Goal: Information Seeking & Learning: Learn about a topic

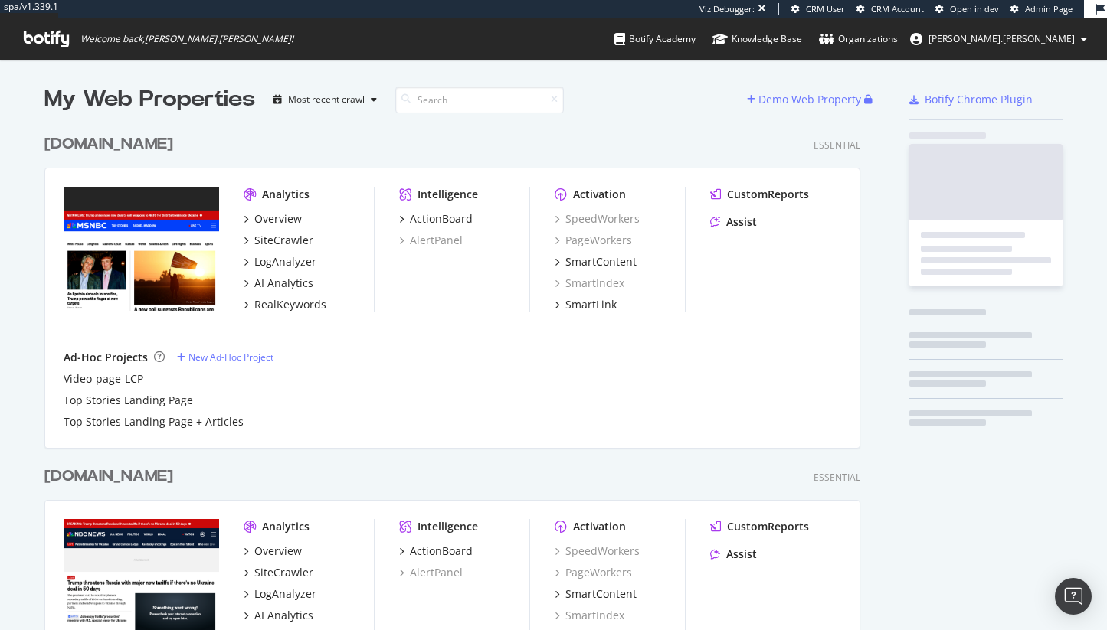
scroll to position [1385, 828]
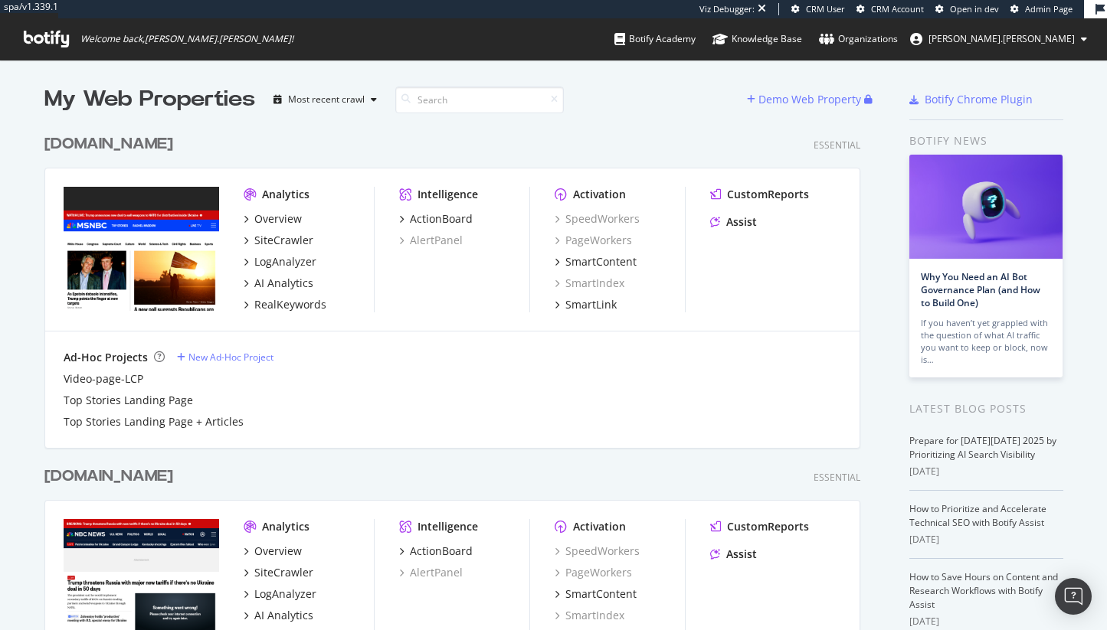
click at [1036, 11] on span "Admin Page" at bounding box center [1048, 8] width 47 height 11
click at [1070, 602] on img "Open Intercom Messenger" at bounding box center [1073, 597] width 20 height 20
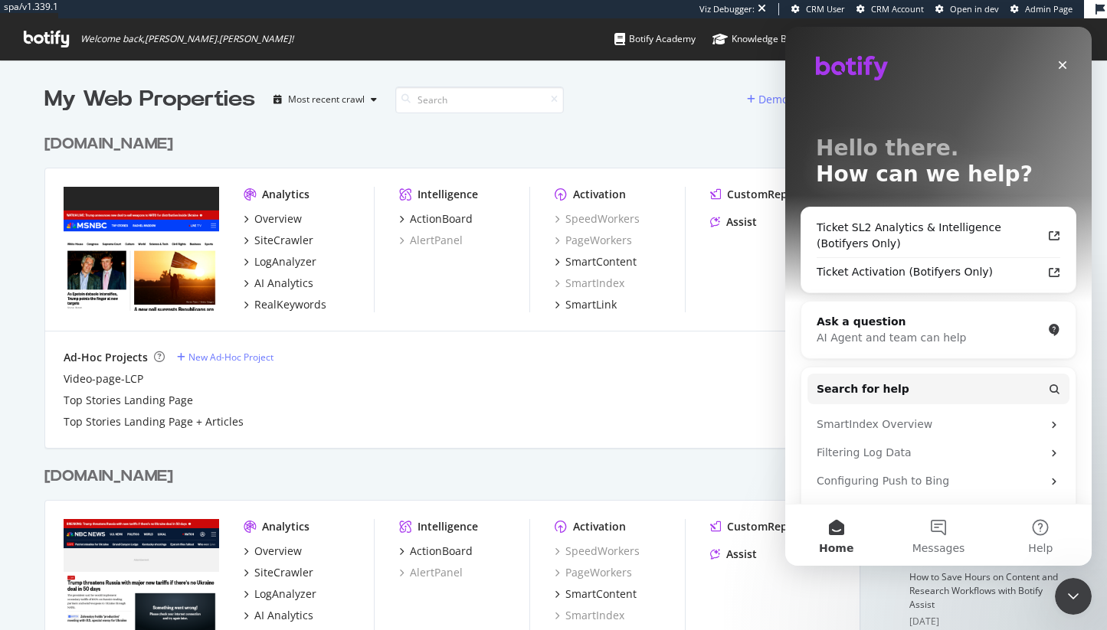
scroll to position [0, 0]
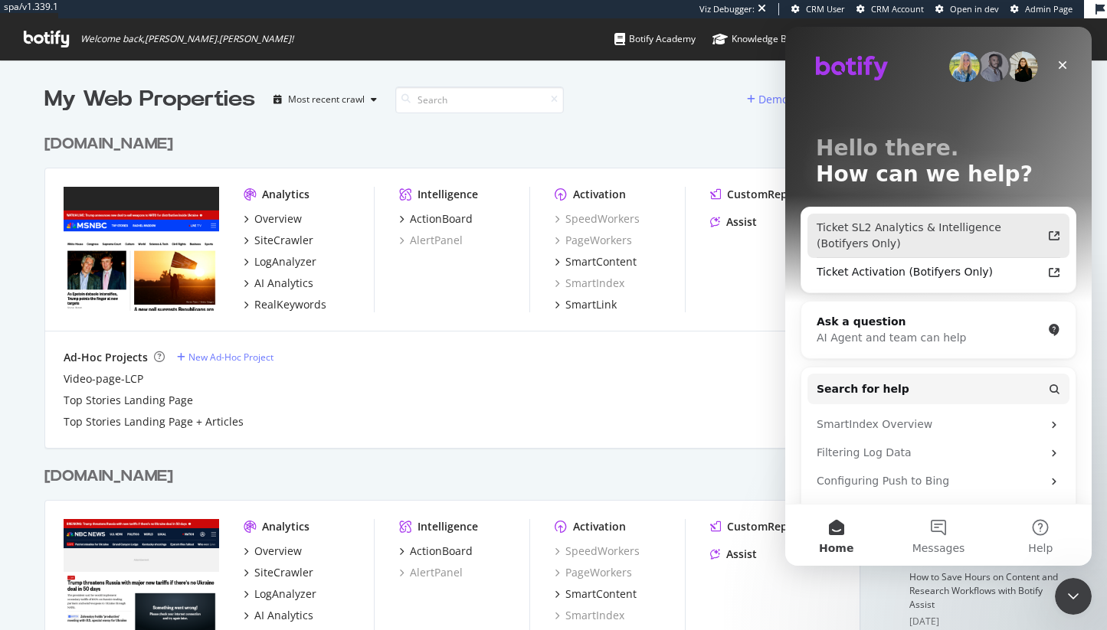
click at [1003, 241] on div "Ticket SL2 Analytics & Intelligence (Botifyers Only)" at bounding box center [928, 236] width 225 height 32
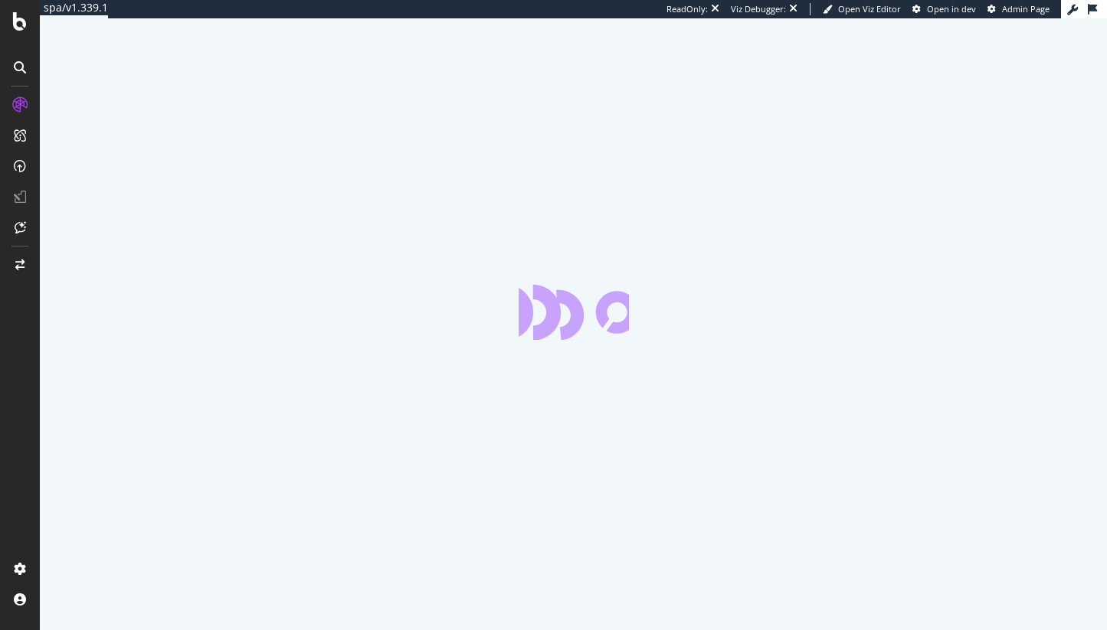
click at [20, 8] on div at bounding box center [20, 315] width 40 height 630
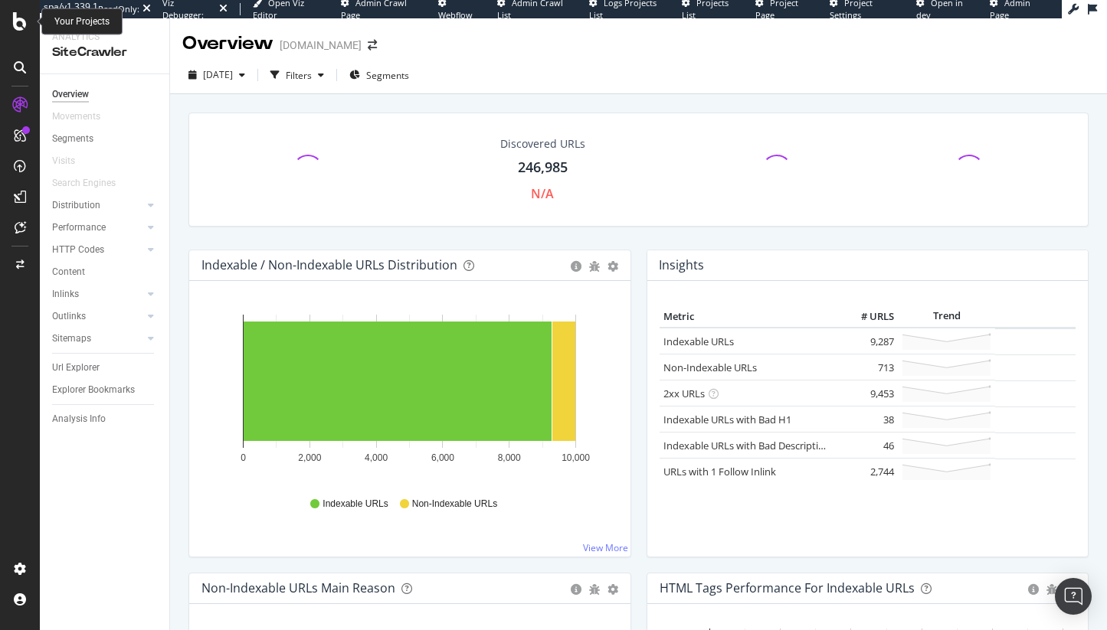
click at [26, 21] on icon at bounding box center [20, 21] width 14 height 18
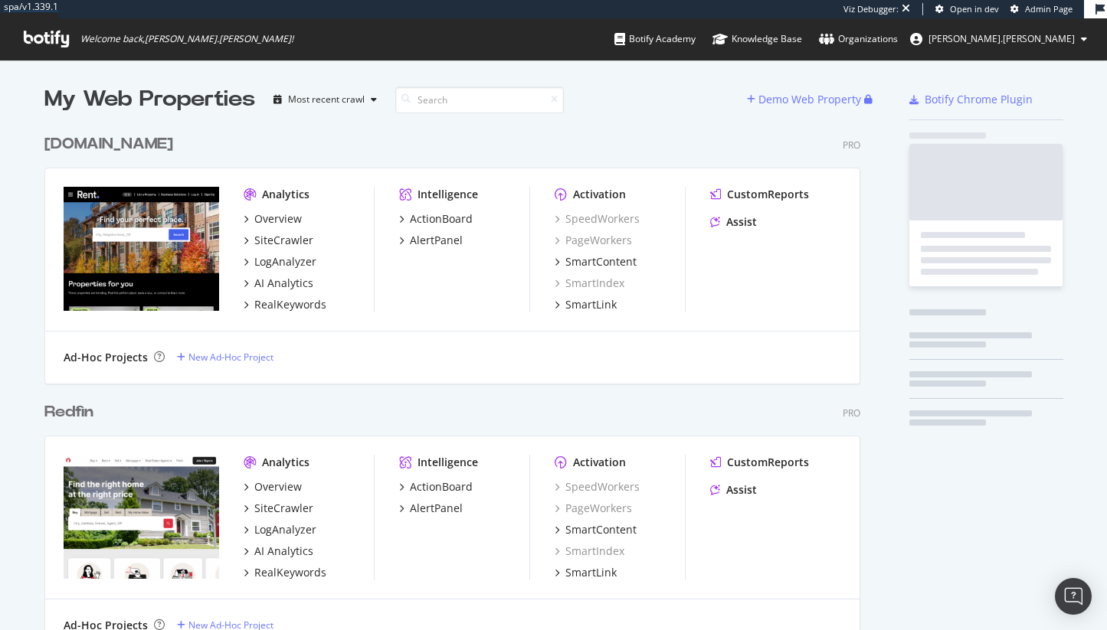
scroll to position [1229, 828]
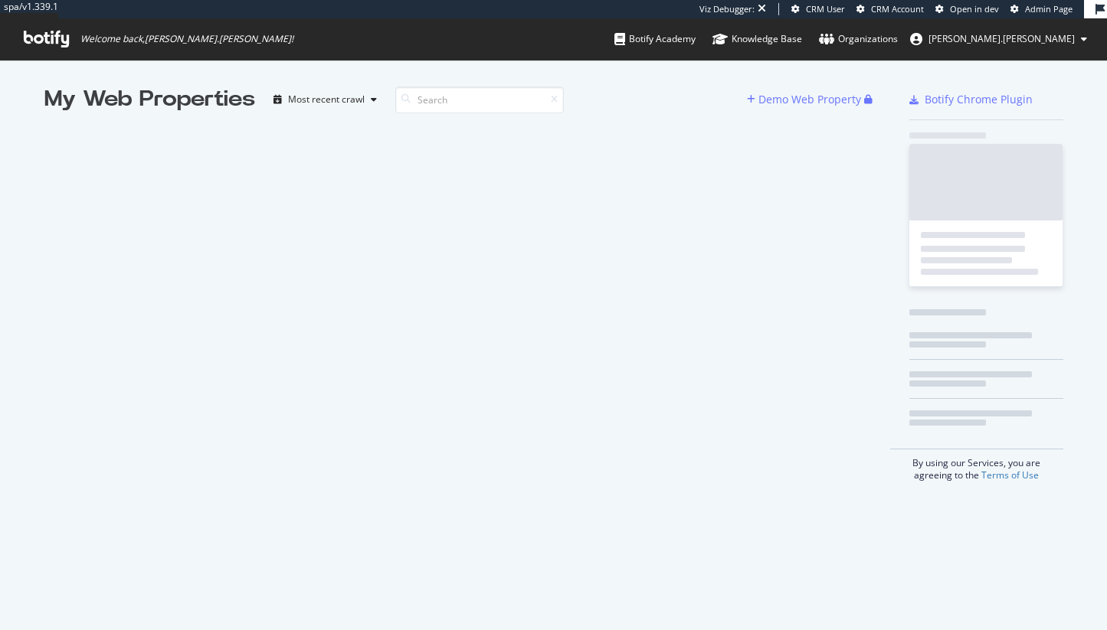
scroll to position [630, 1107]
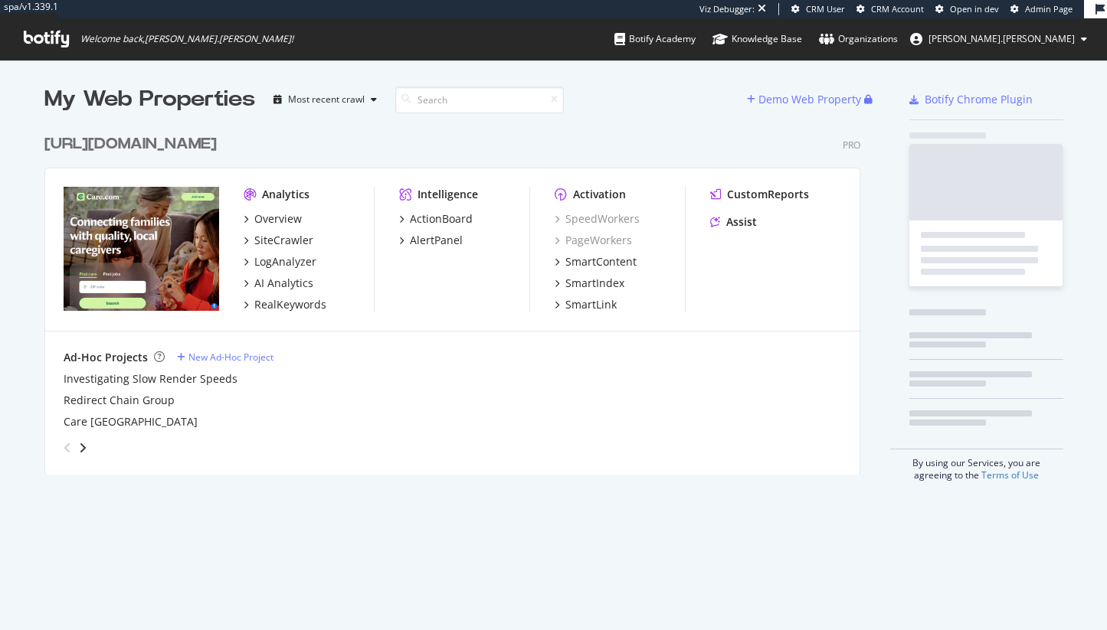
scroll to position [360, 828]
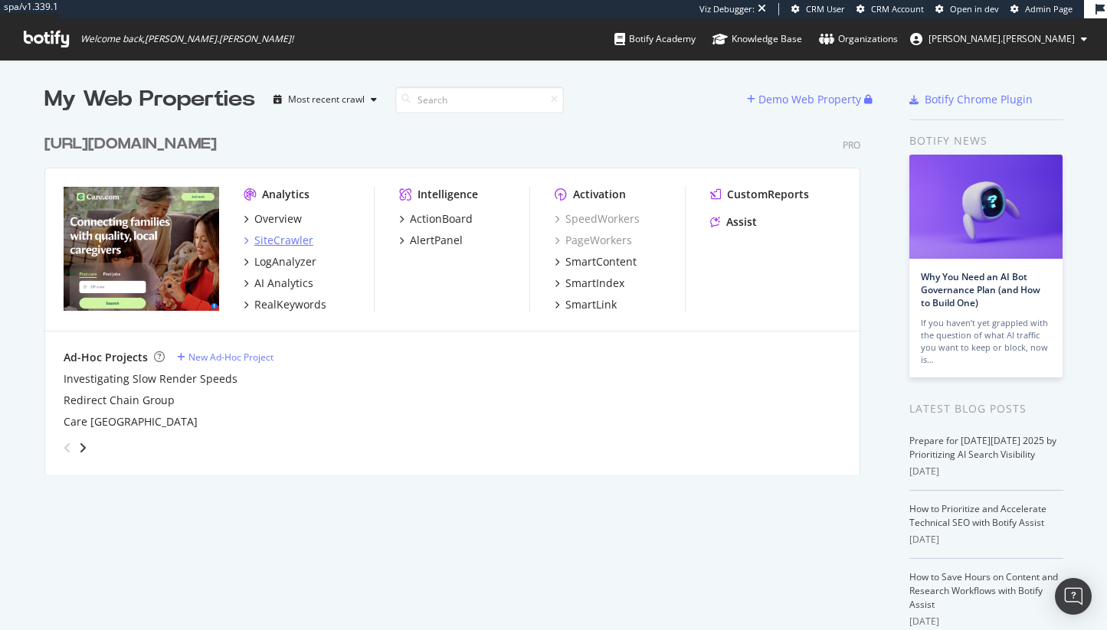
click at [300, 235] on div "SiteCrawler" at bounding box center [283, 240] width 59 height 15
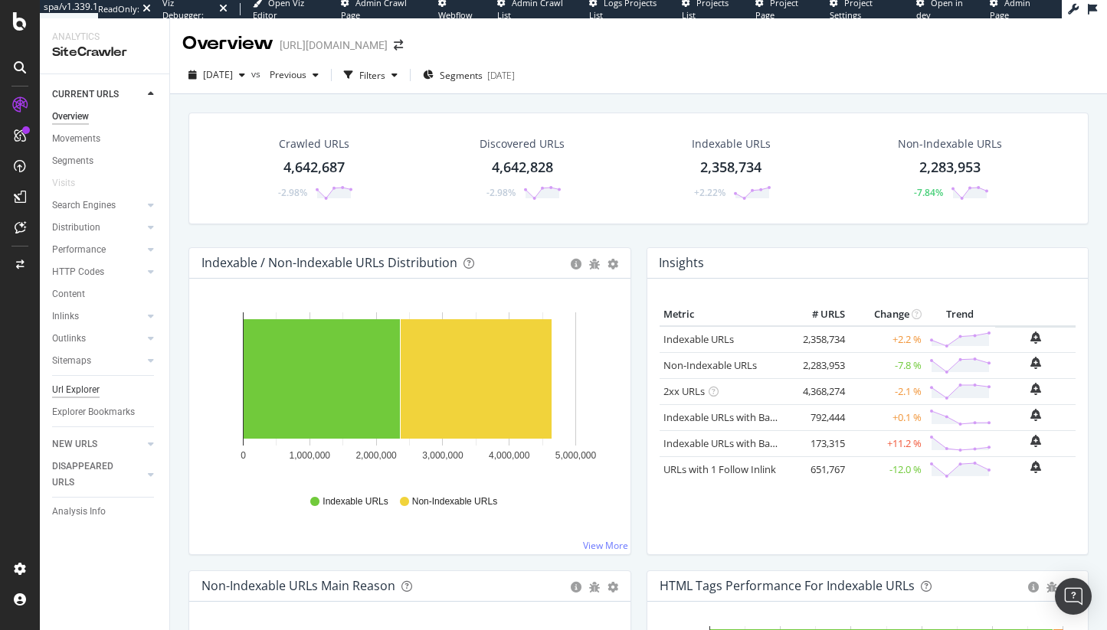
click at [83, 390] on div "Url Explorer" at bounding box center [75, 390] width 47 height 16
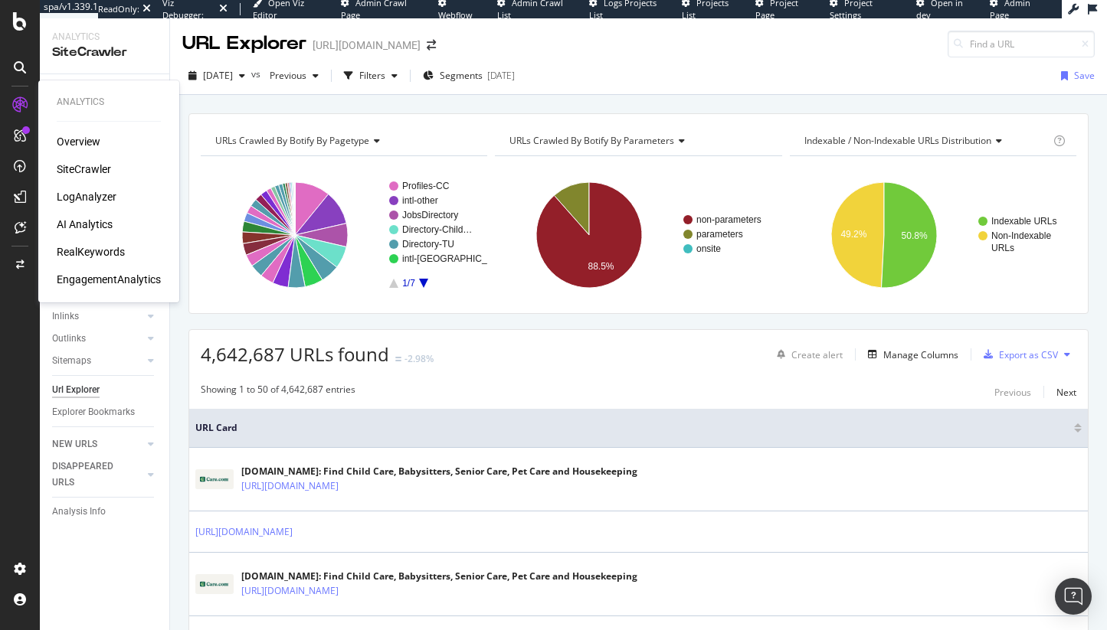
click at [86, 195] on div "LogAnalyzer" at bounding box center [87, 196] width 60 height 15
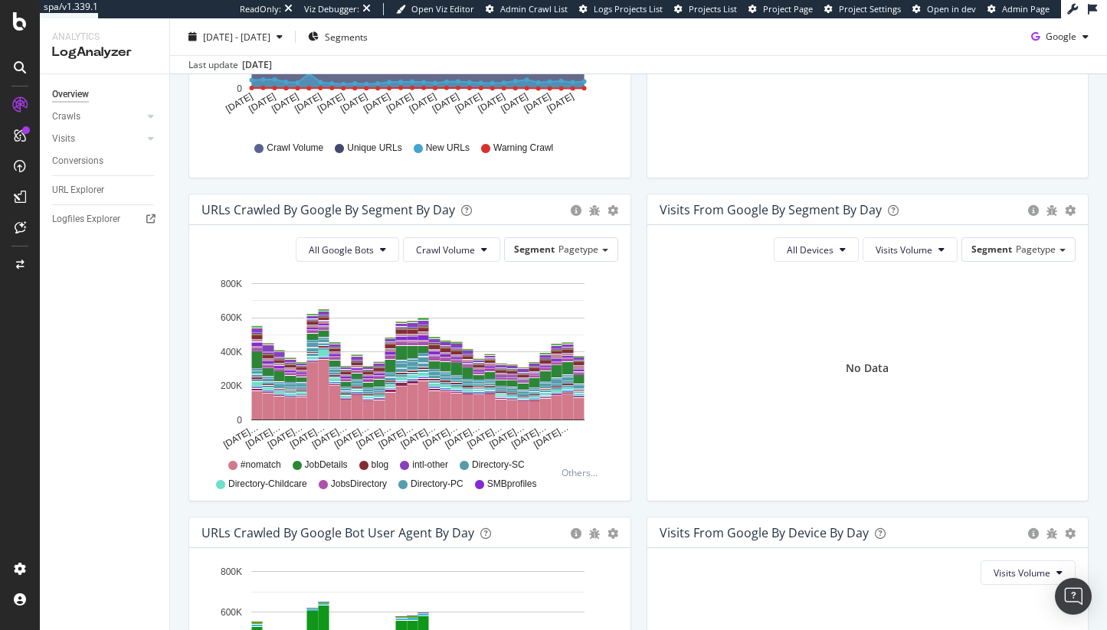
scroll to position [401, 0]
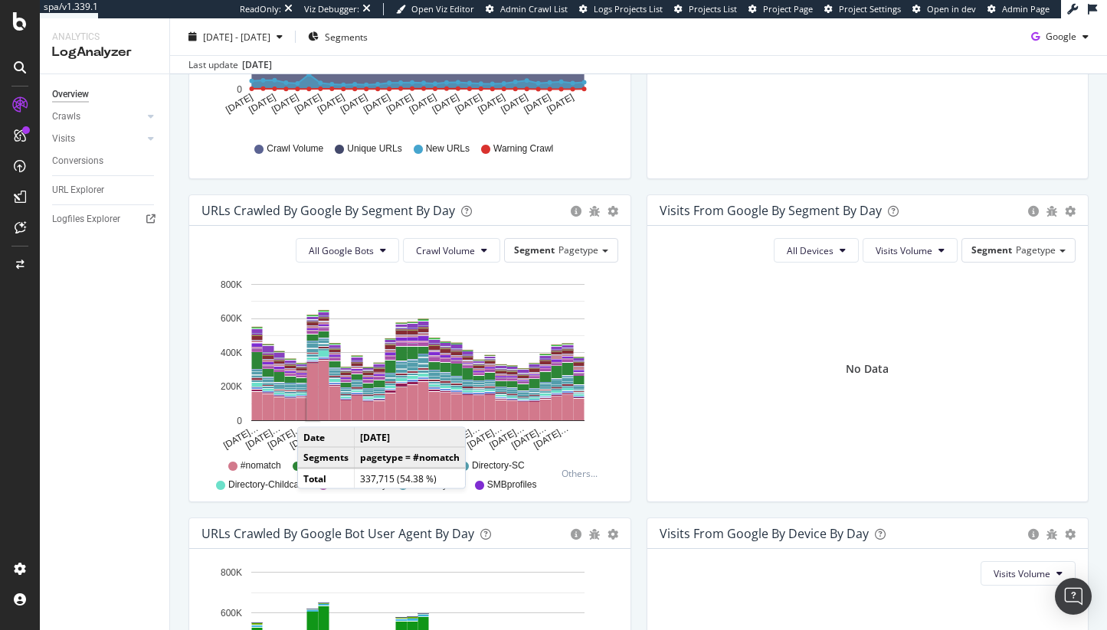
click at [316, 411] on rect "A chart." at bounding box center [312, 392] width 11 height 57
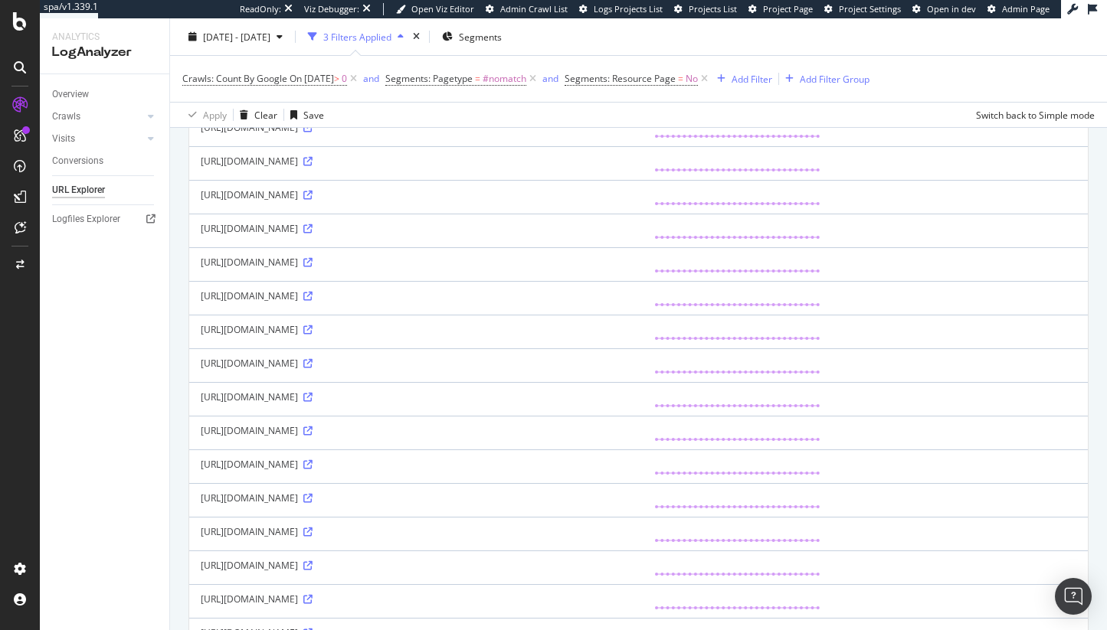
scroll to position [893, 0]
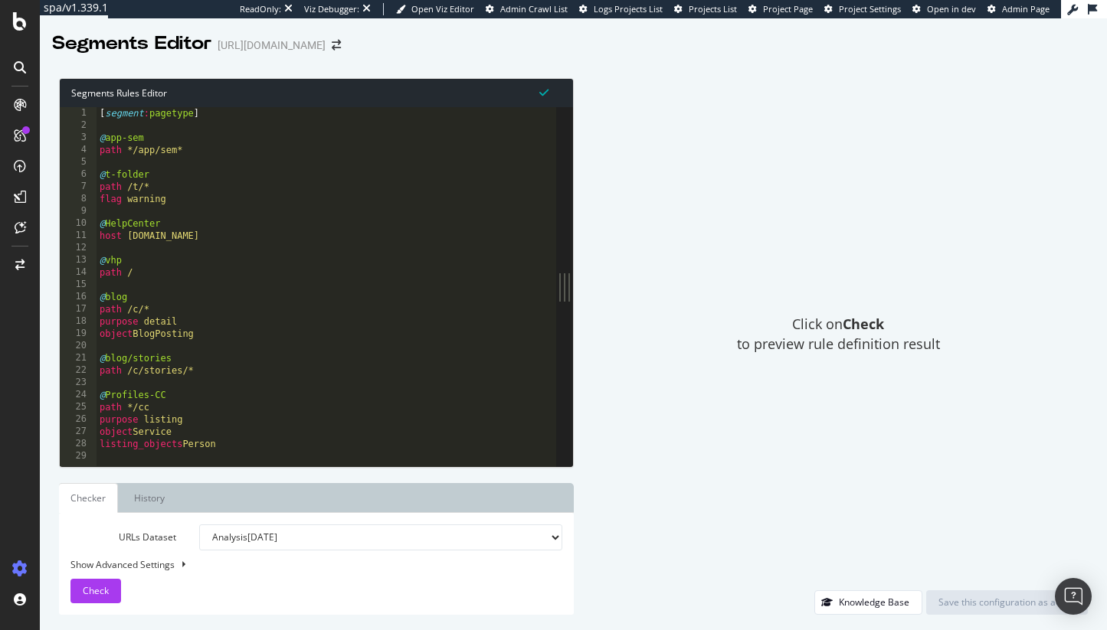
drag, startPoint x: 361, startPoint y: 276, endPoint x: 788, endPoint y: 270, distance: 427.4
click at [788, 270] on div "Segments Rules Editor 1 2 3 4 5 6 7 8 9 10 11 12 13 14 15 16 17 18 19 20 21 22 …" at bounding box center [573, 347] width 1067 height 568
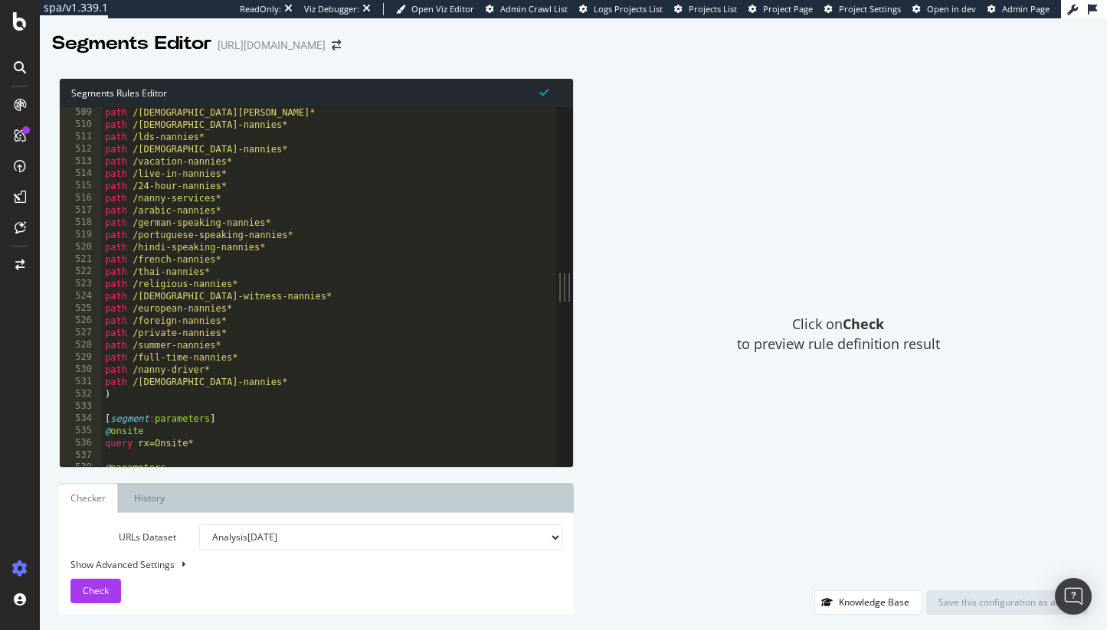
scroll to position [6271, 0]
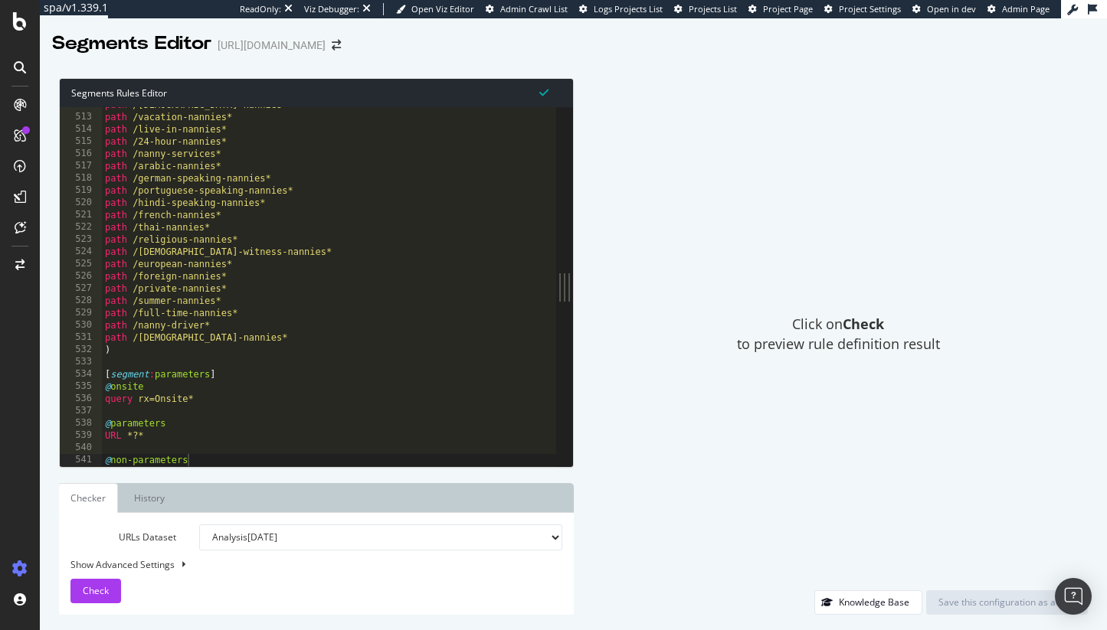
type textarea "@non-parameters"
click at [286, 461] on div "path /[DEMOGRAPHIC_DATA]-nannies* path /vacation-nannies* path /live-in-nannies…" at bounding box center [329, 291] width 454 height 384
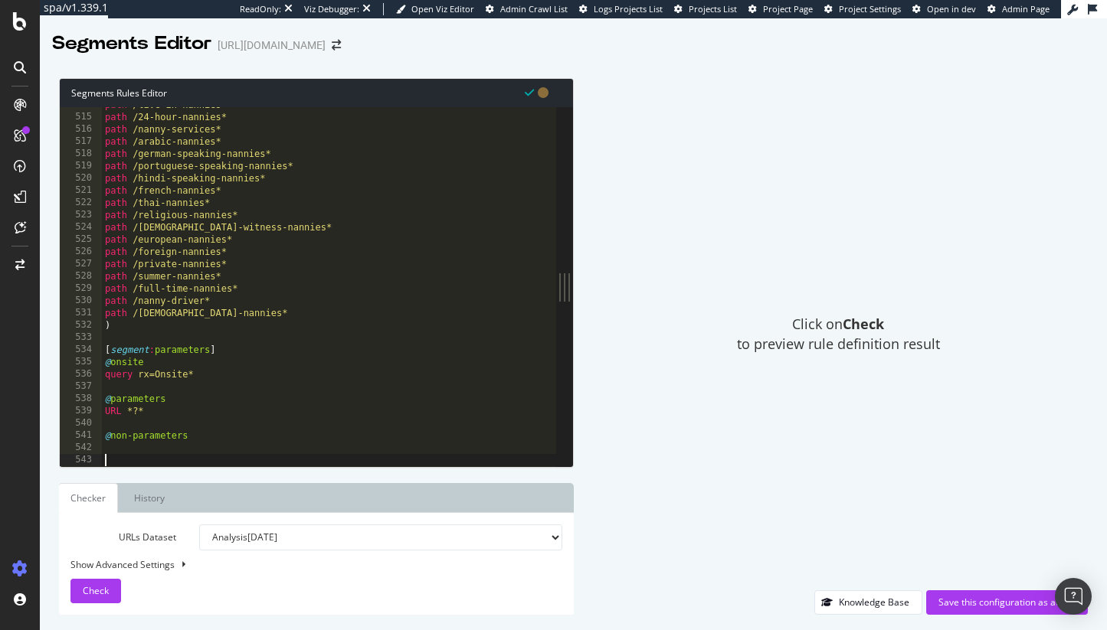
paste textarea ")"
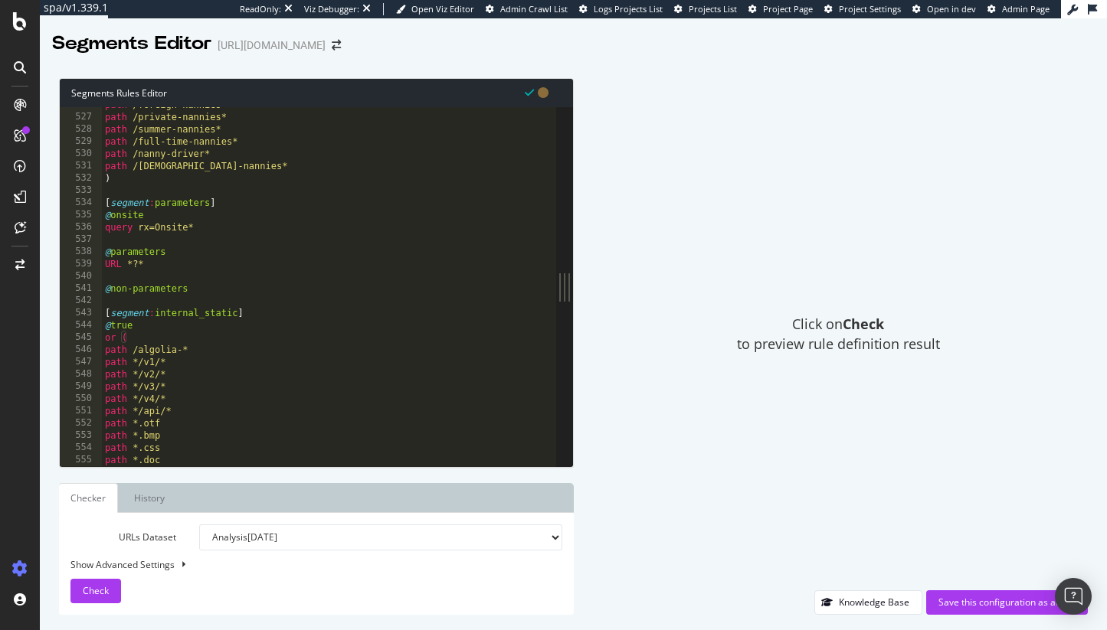
scroll to position [6442, 0]
type textarea ")"
click at [1056, 604] on body "spa/v1.339.1 ReadOnly: Viz Debugger: Open Viz Editor Admin Crawl List Logs Proj…" at bounding box center [553, 315] width 1107 height 630
click at [1006, 610] on div "Save this configuration as active" at bounding box center [1006, 602] width 137 height 23
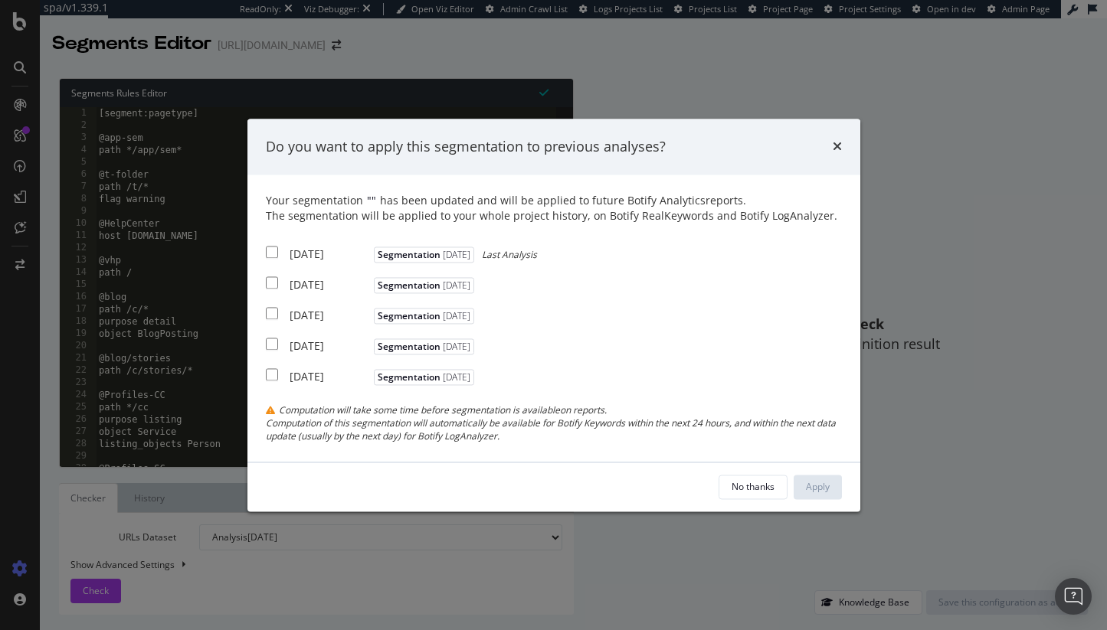
click at [763, 480] on div "No thanks" at bounding box center [752, 486] width 43 height 13
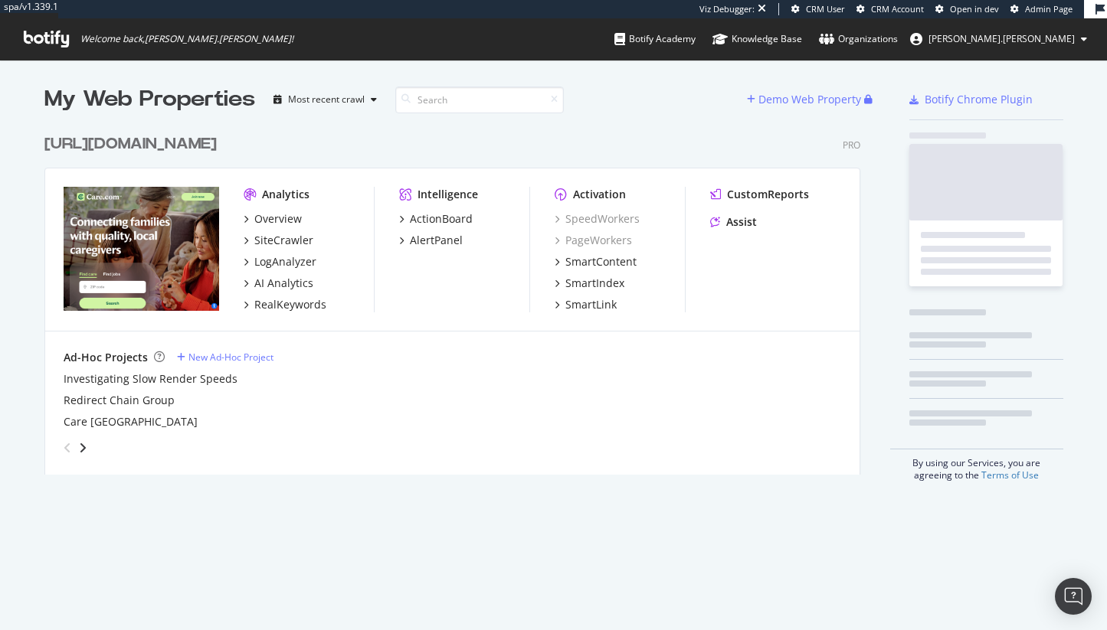
scroll to position [360, 828]
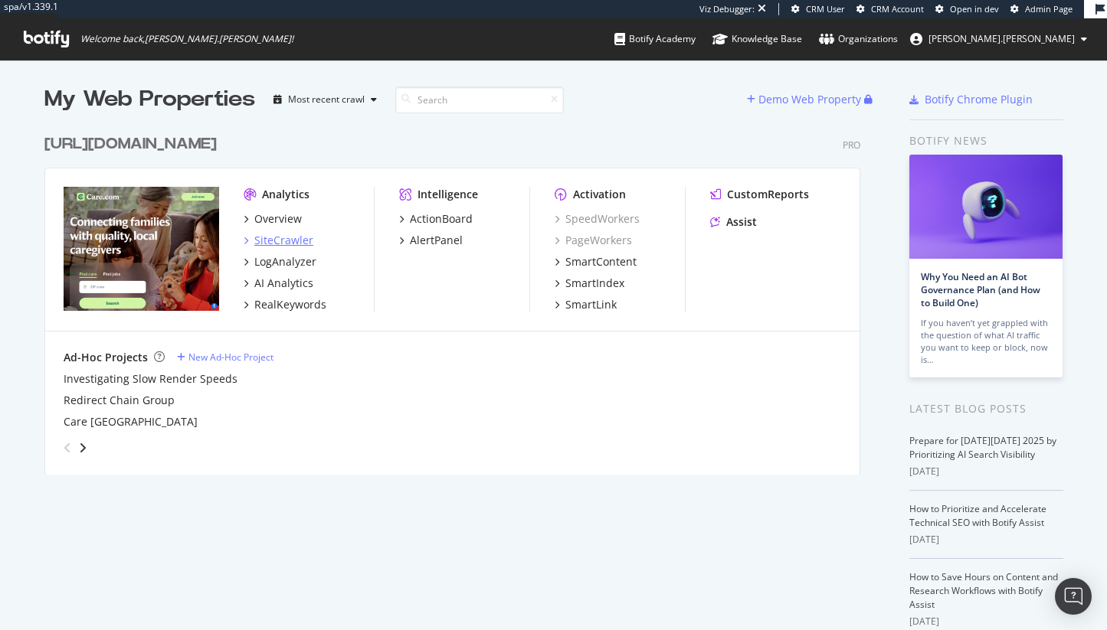
click at [296, 242] on div "SiteCrawler" at bounding box center [283, 240] width 59 height 15
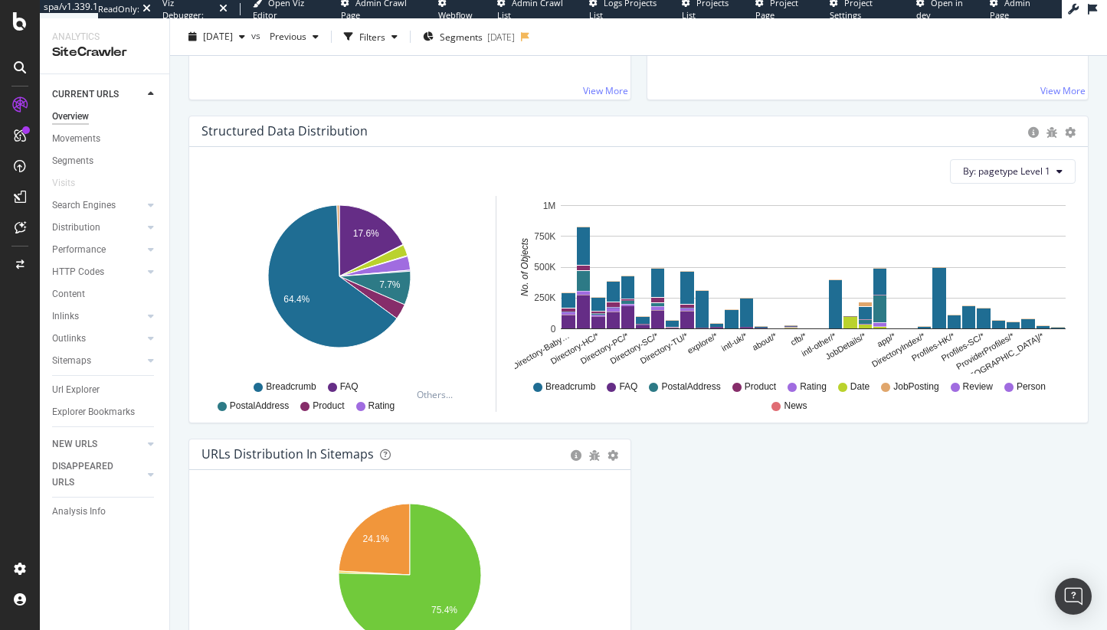
scroll to position [1400, 0]
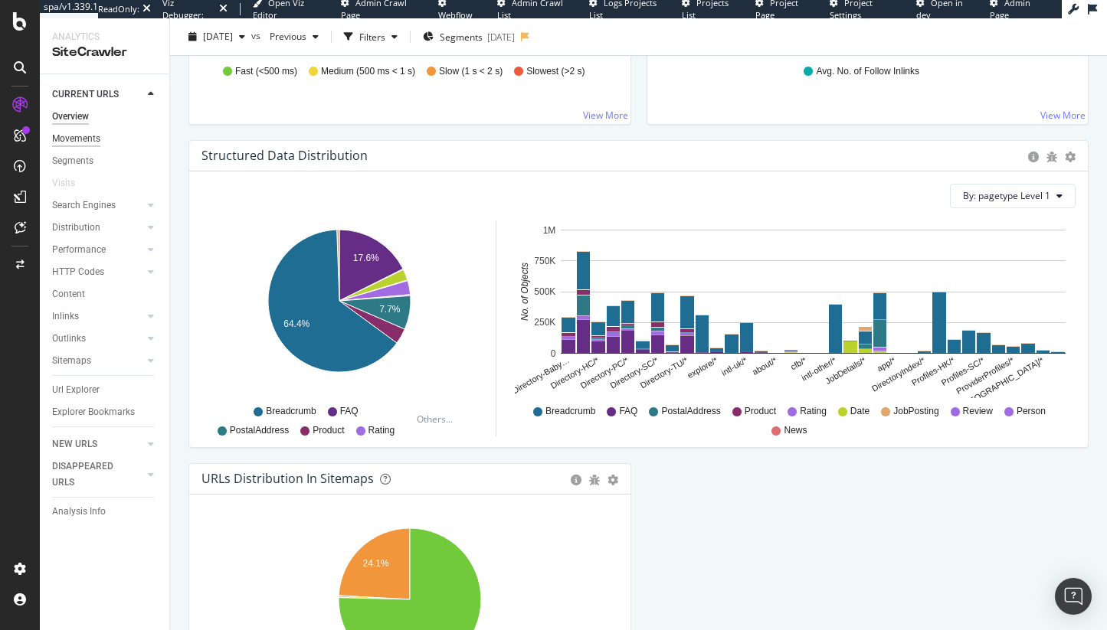
click at [77, 137] on div "Movements" at bounding box center [76, 139] width 48 height 16
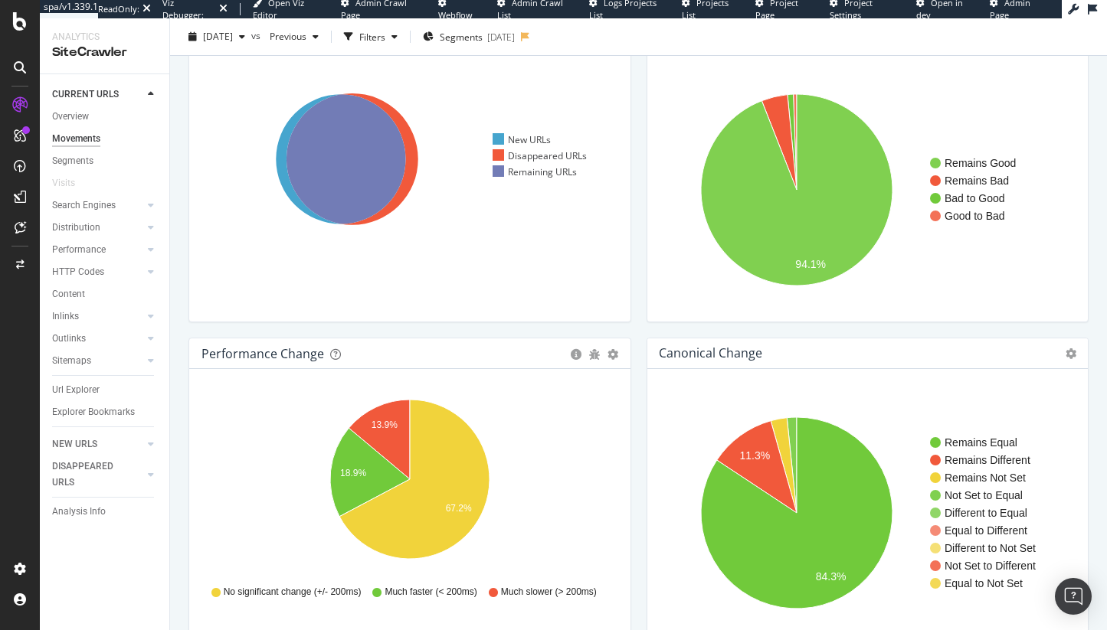
scroll to position [99, 0]
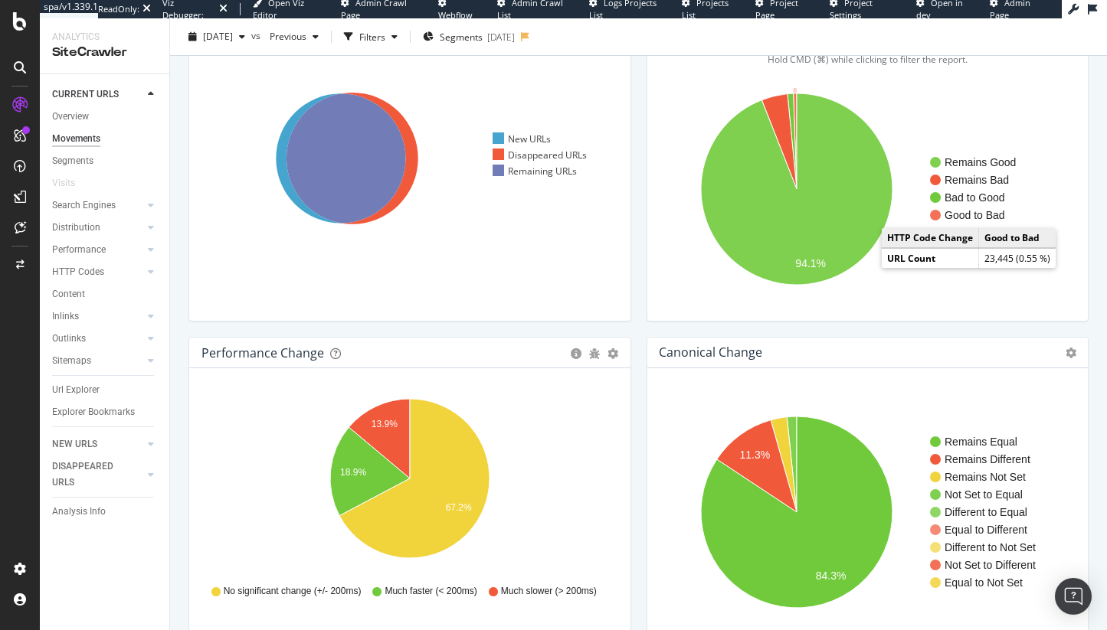
click at [975, 218] on text "Good to Bad" at bounding box center [974, 215] width 61 height 12
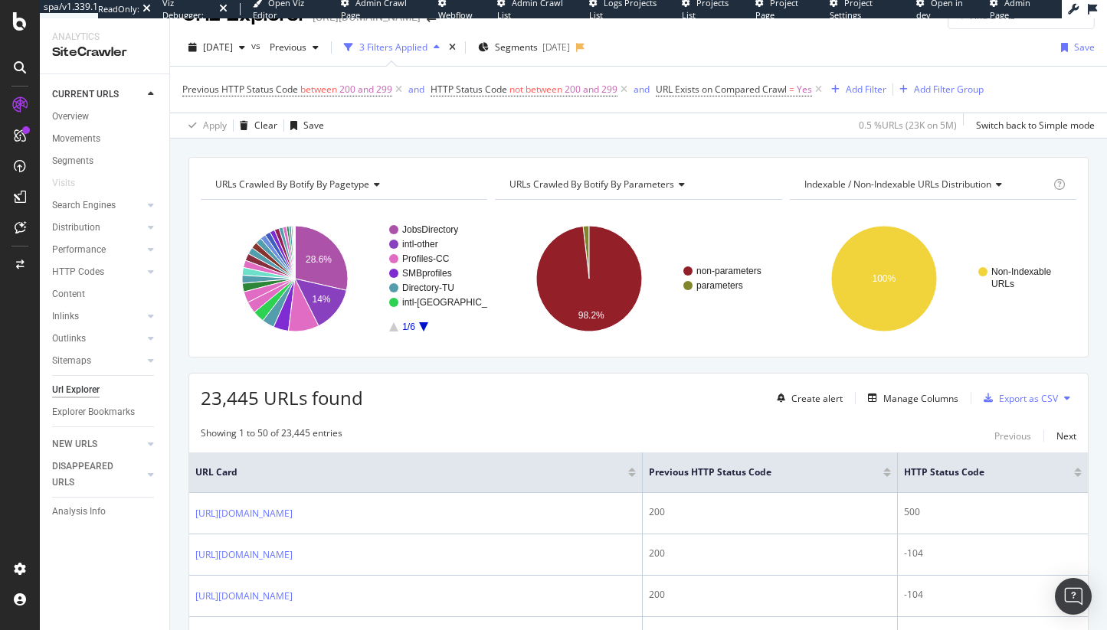
scroll to position [25, 0]
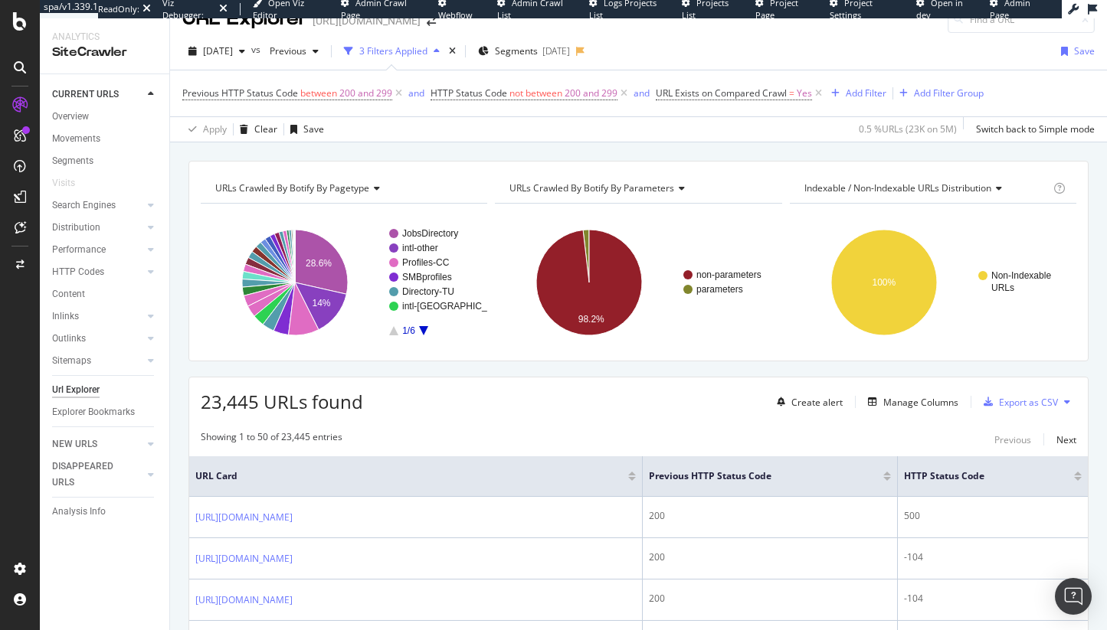
click at [947, 180] on div "Indexable / Non-Indexable URLs distribution" at bounding box center [925, 188] width 249 height 25
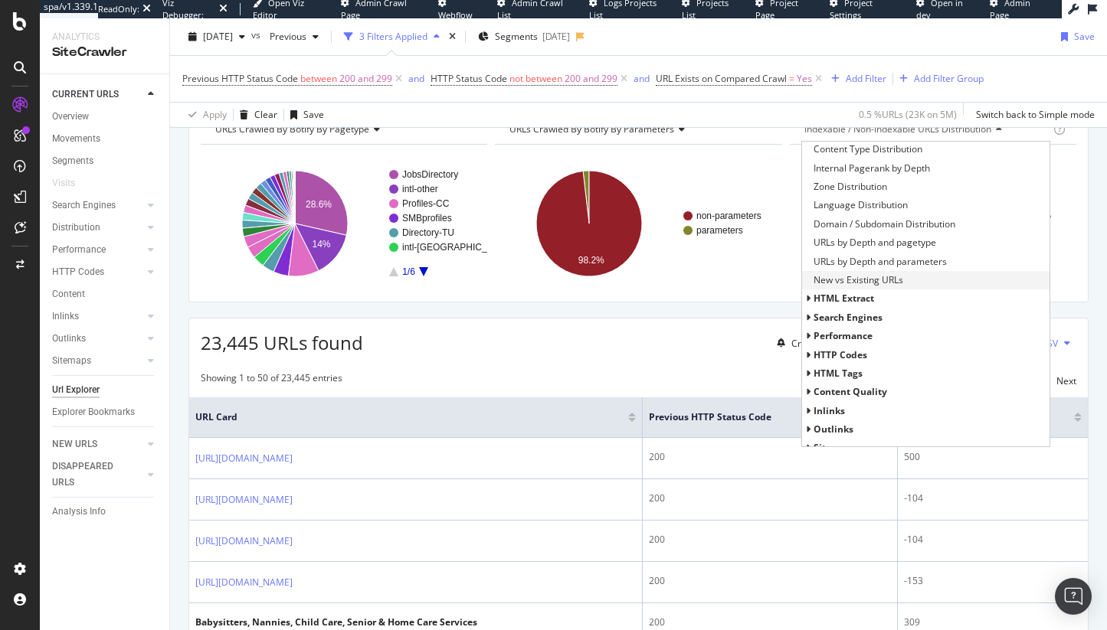
scroll to position [111, 0]
click at [886, 375] on div "HTTP Codes" at bounding box center [925, 376] width 247 height 18
click at [856, 375] on span "HTTP Codes" at bounding box center [840, 375] width 54 height 13
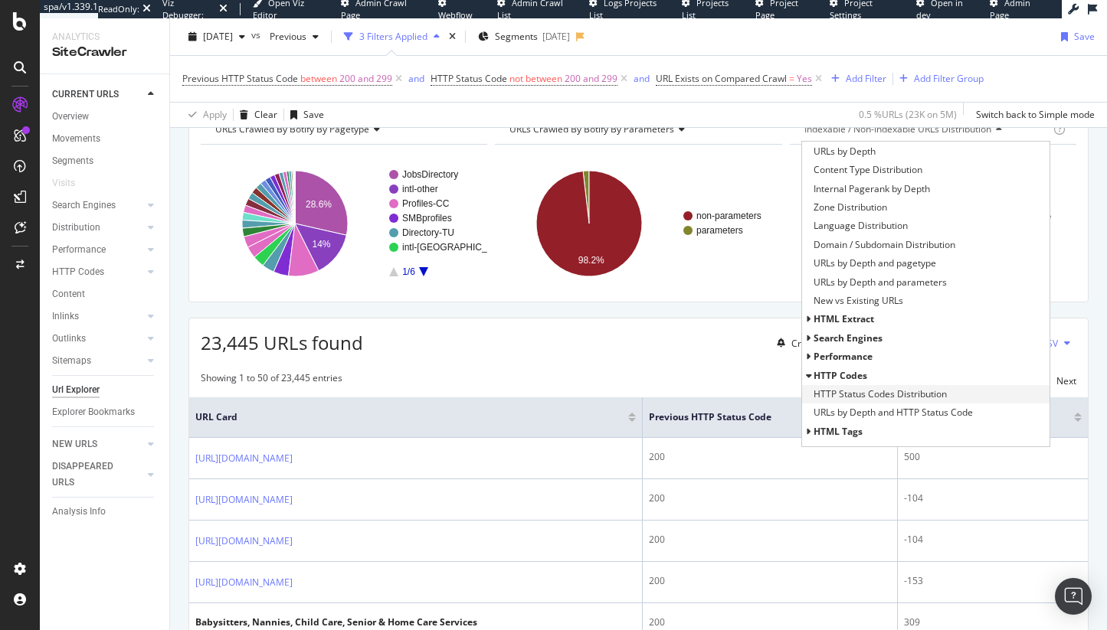
click at [856, 394] on span "HTTP Status Codes Distribution" at bounding box center [879, 394] width 133 height 15
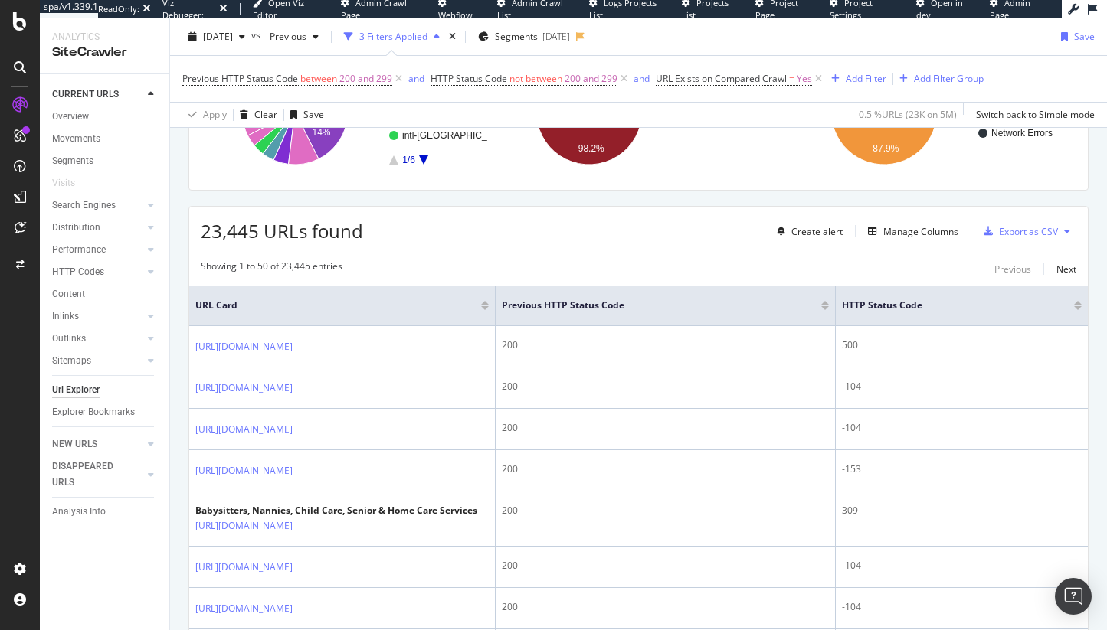
scroll to position [191, 0]
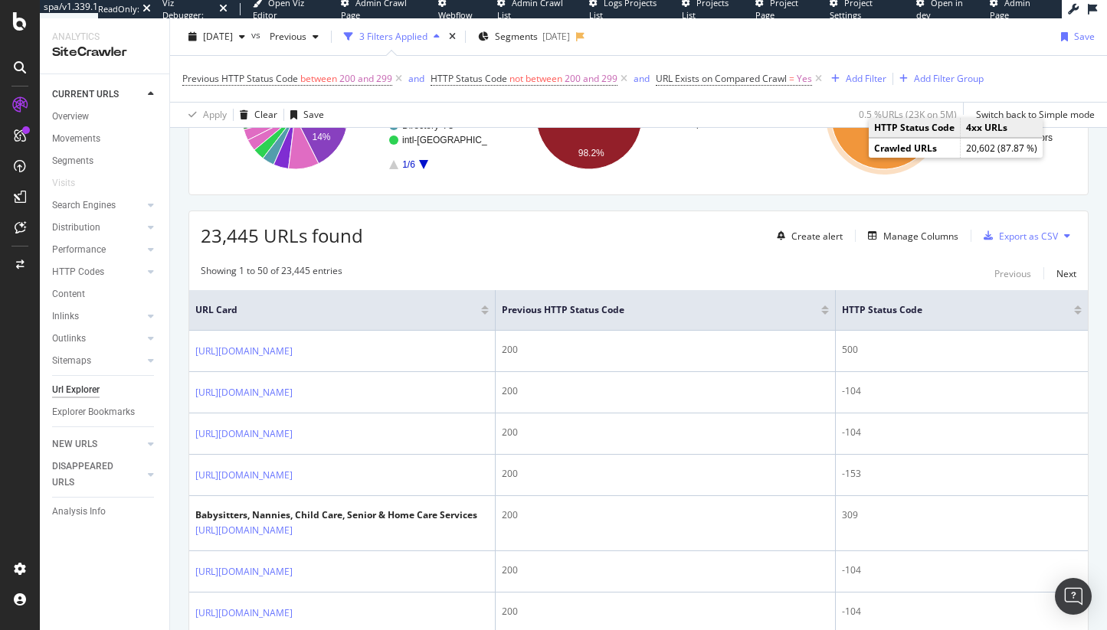
click at [859, 154] on icon "A chart." at bounding box center [884, 118] width 106 height 103
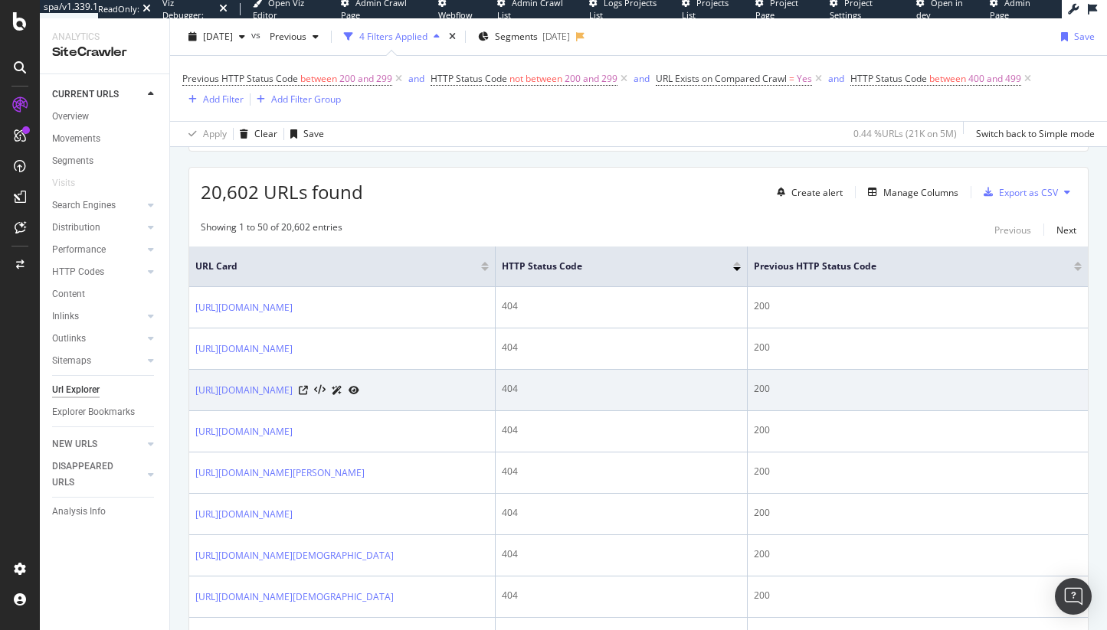
scroll to position [269, 0]
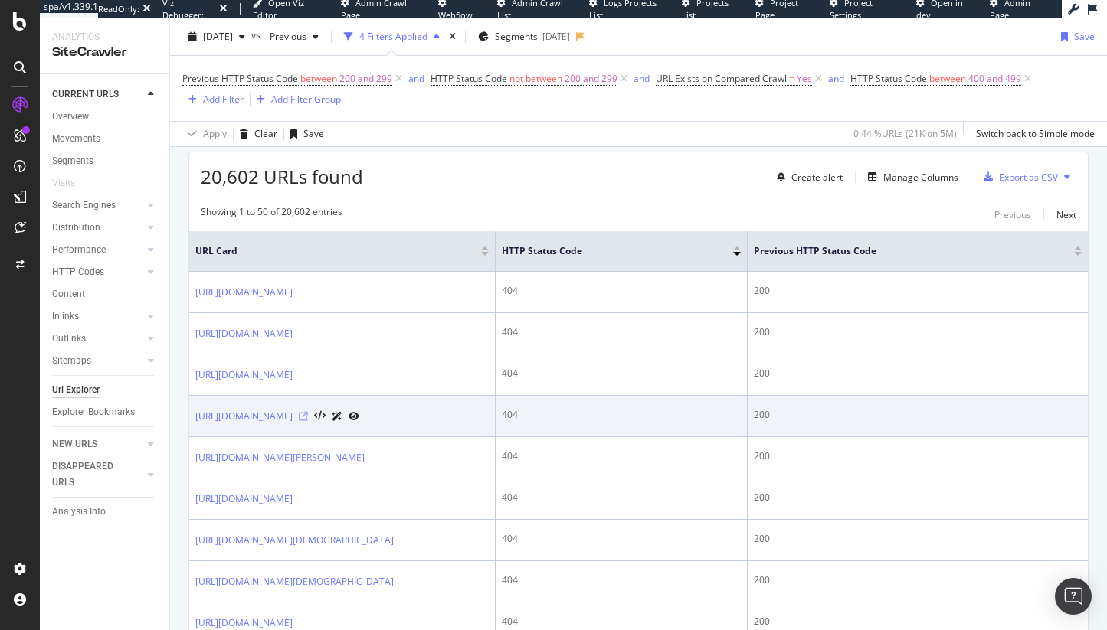
click at [308, 421] on icon at bounding box center [303, 416] width 9 height 9
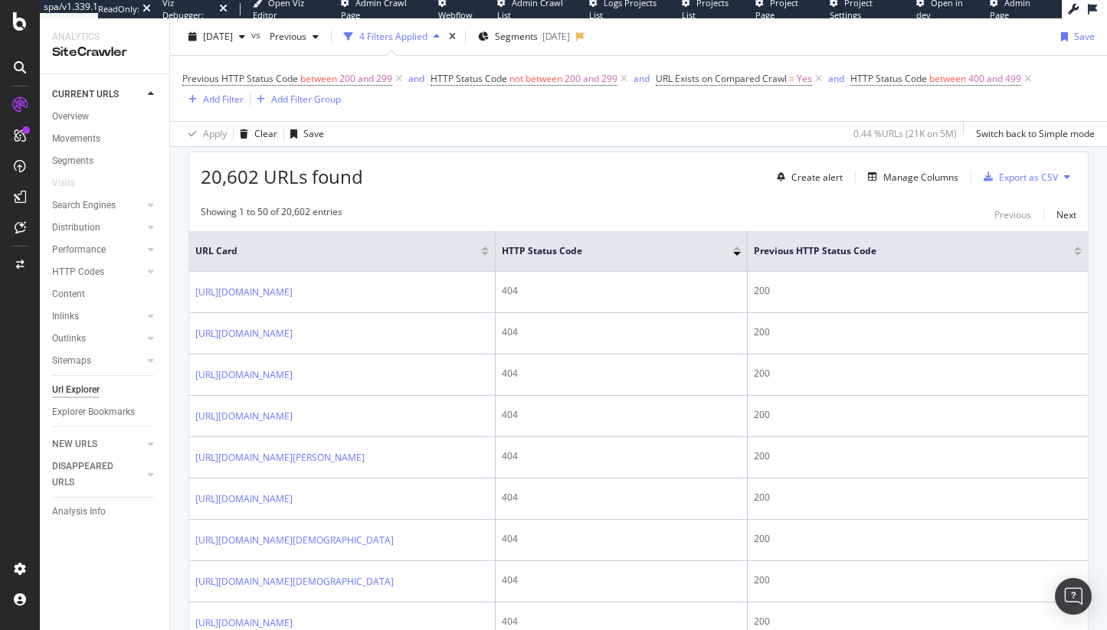
scroll to position [253, 0]
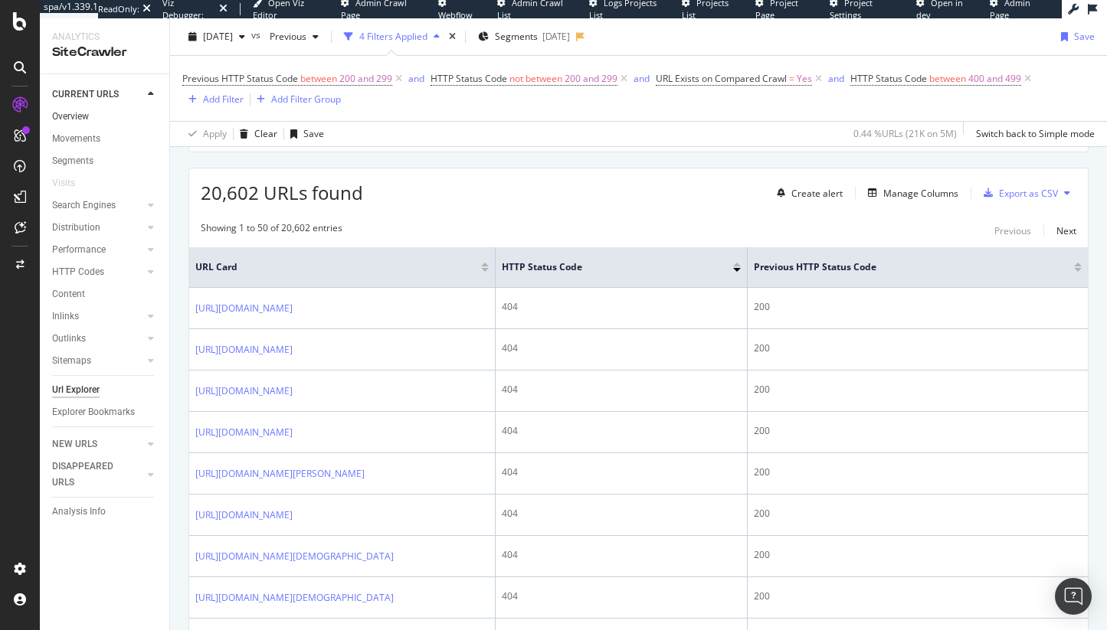
click at [96, 113] on link "Overview" at bounding box center [105, 117] width 106 height 16
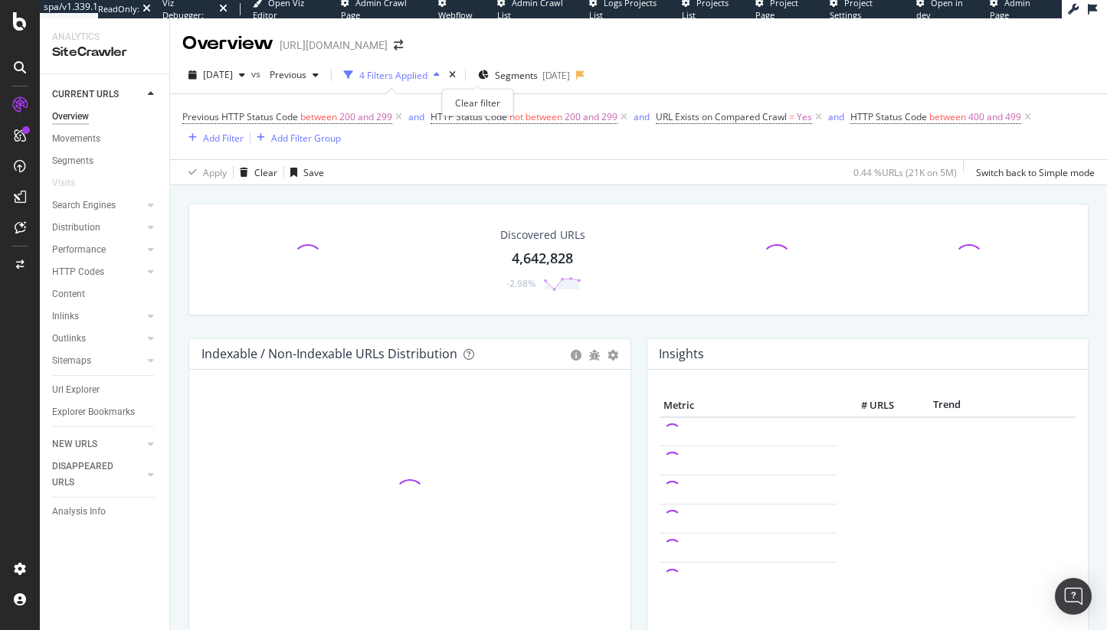
click at [459, 80] on div "times" at bounding box center [452, 74] width 13 height 15
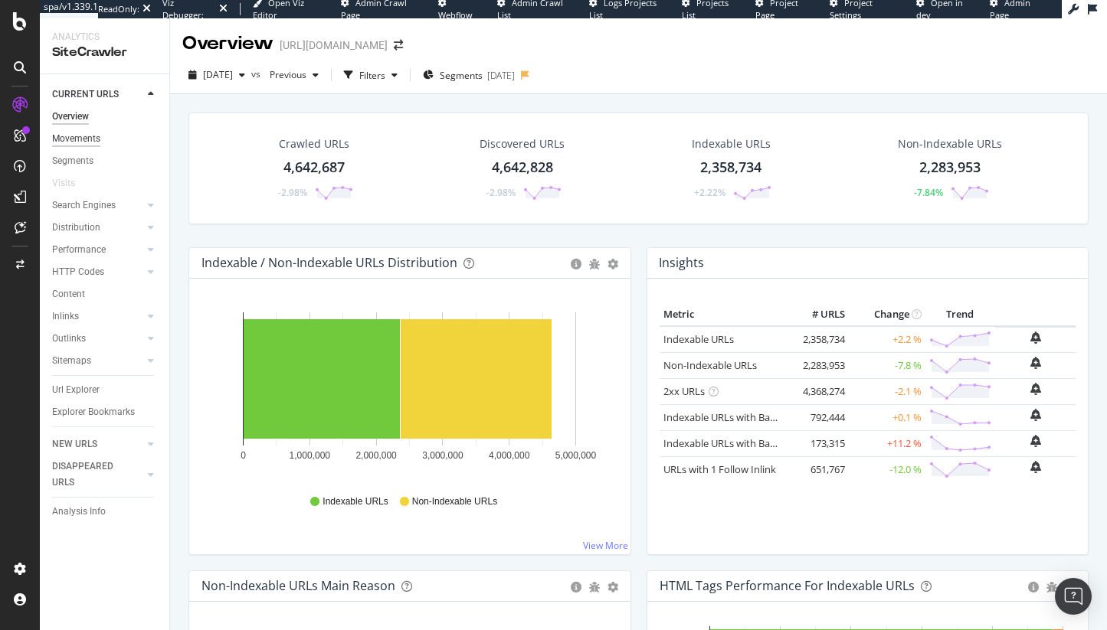
click at [90, 143] on div "Movements" at bounding box center [76, 139] width 48 height 16
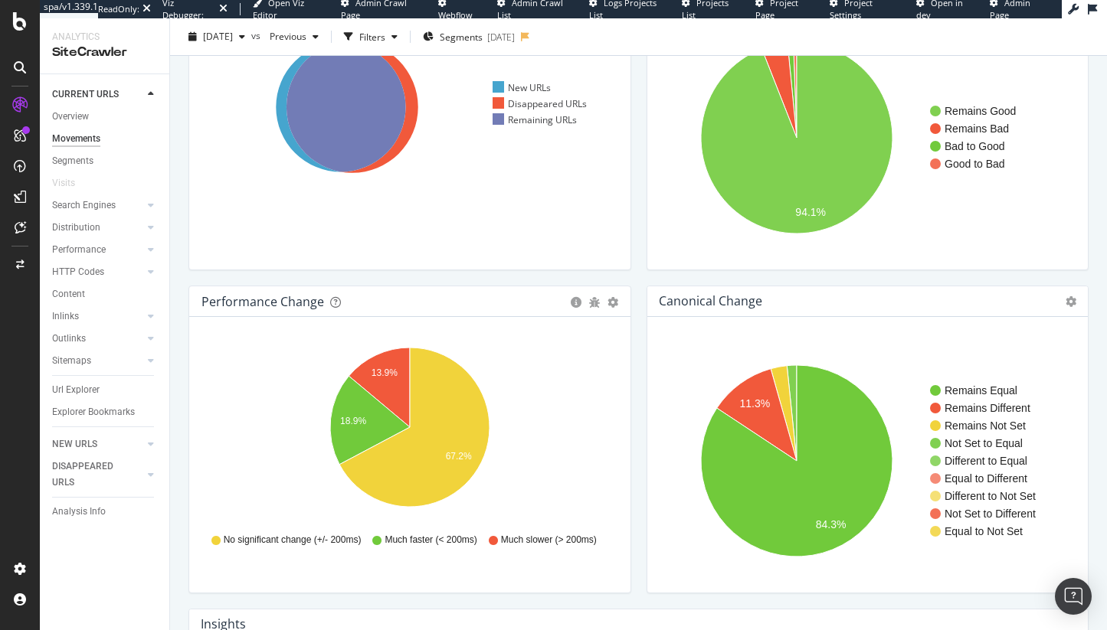
scroll to position [162, 0]
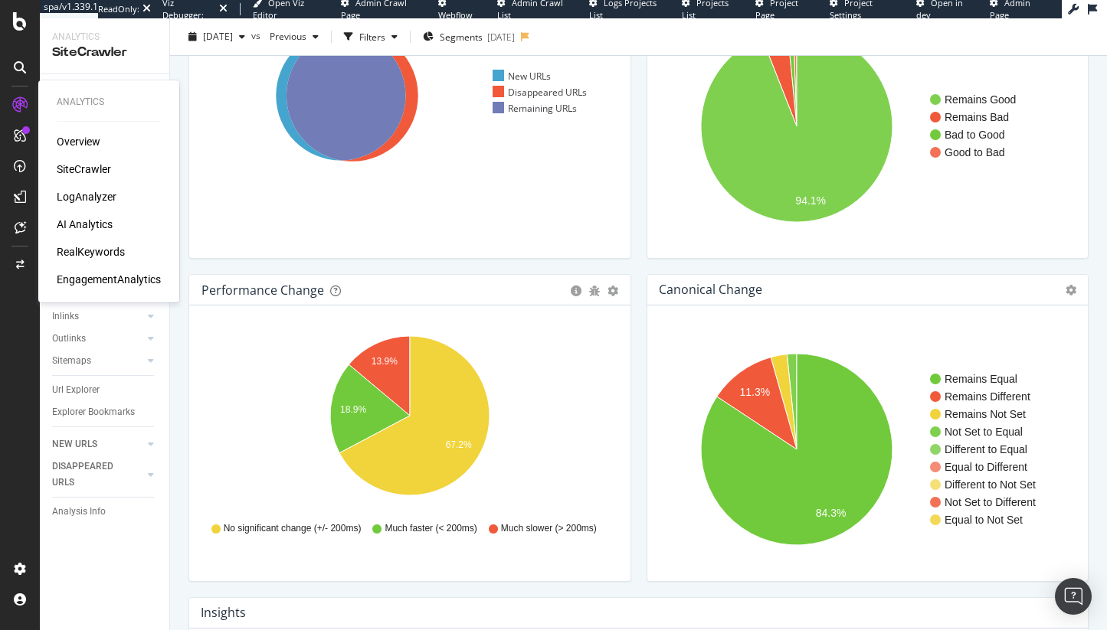
click at [91, 188] on div "Overview SiteCrawler LogAnalyzer AI Analytics RealKeywords EngagementAnalytics" at bounding box center [109, 210] width 104 height 153
click at [91, 194] on div "LogAnalyzer" at bounding box center [87, 196] width 60 height 15
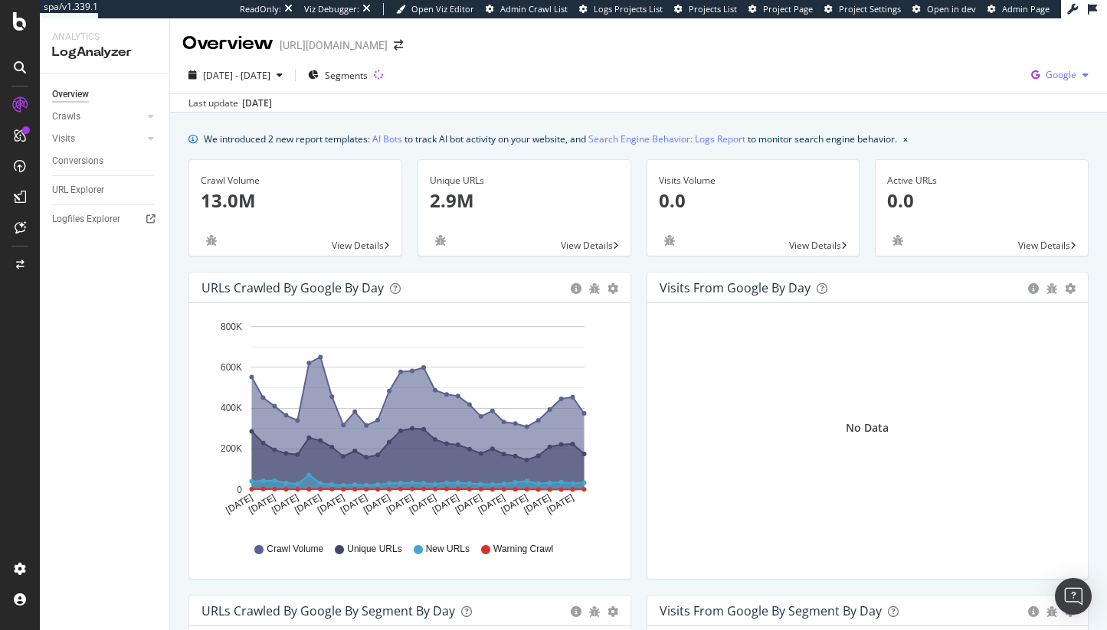
click at [1067, 79] on span "Google" at bounding box center [1060, 74] width 31 height 13
click at [1004, 94] on span "OpenAI" at bounding box center [984, 90] width 57 height 14
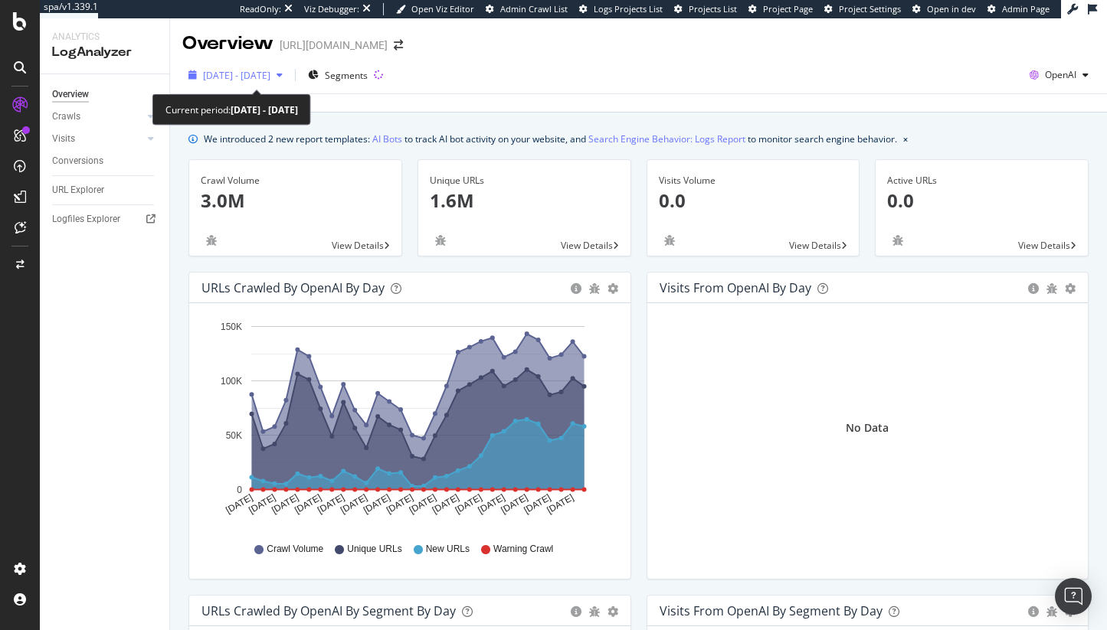
click at [270, 75] on span "[DATE] - [DATE]" at bounding box center [236, 75] width 67 height 13
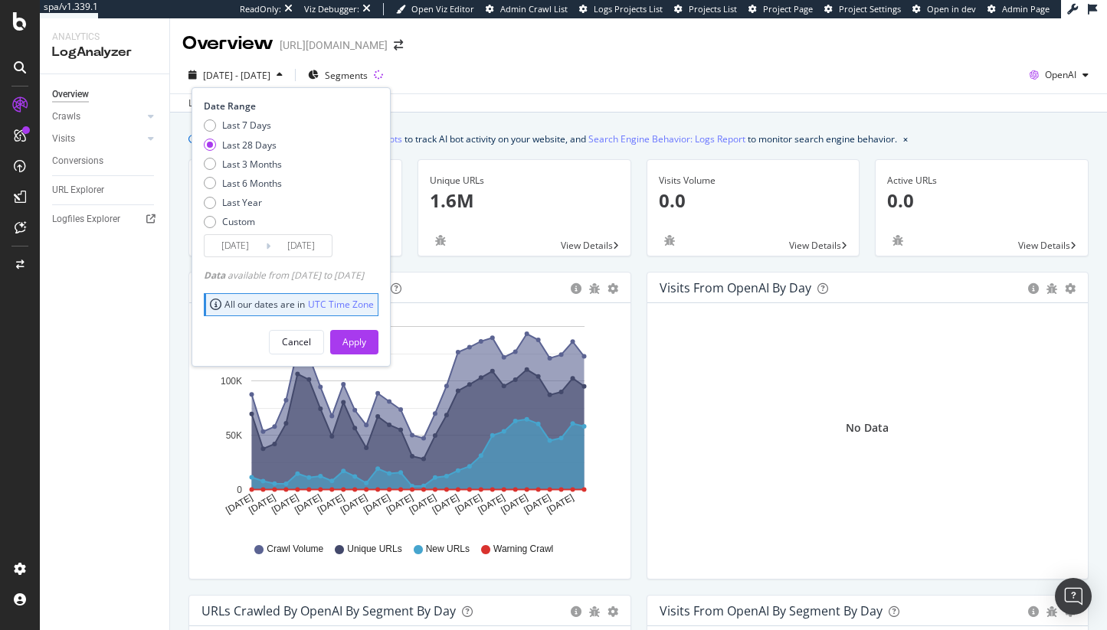
click at [276, 155] on div "Last 7 Days Last 28 Days Last 3 Months Last 6 Months Last Year Custom" at bounding box center [243, 177] width 78 height 116
click at [279, 162] on div "Last 3 Months" at bounding box center [252, 164] width 60 height 13
type input "[DATE]"
click at [366, 349] on div "Apply" at bounding box center [354, 342] width 24 height 23
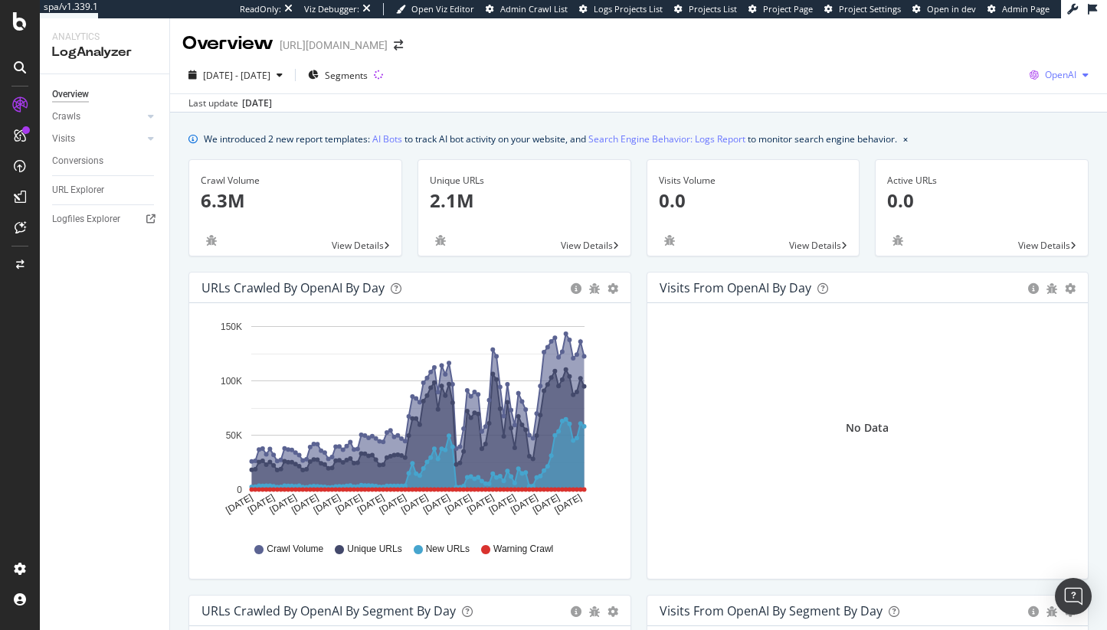
click at [1068, 80] on span "OpenAI" at bounding box center [1060, 74] width 31 height 13
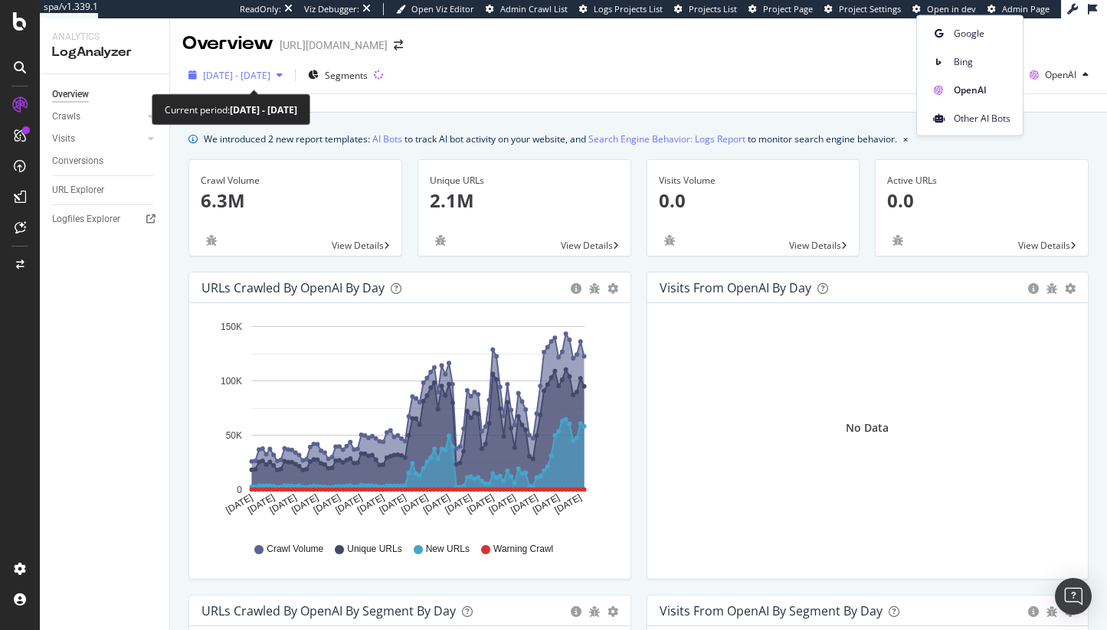
click at [289, 64] on div "[DATE] - [DATE]" at bounding box center [235, 75] width 106 height 23
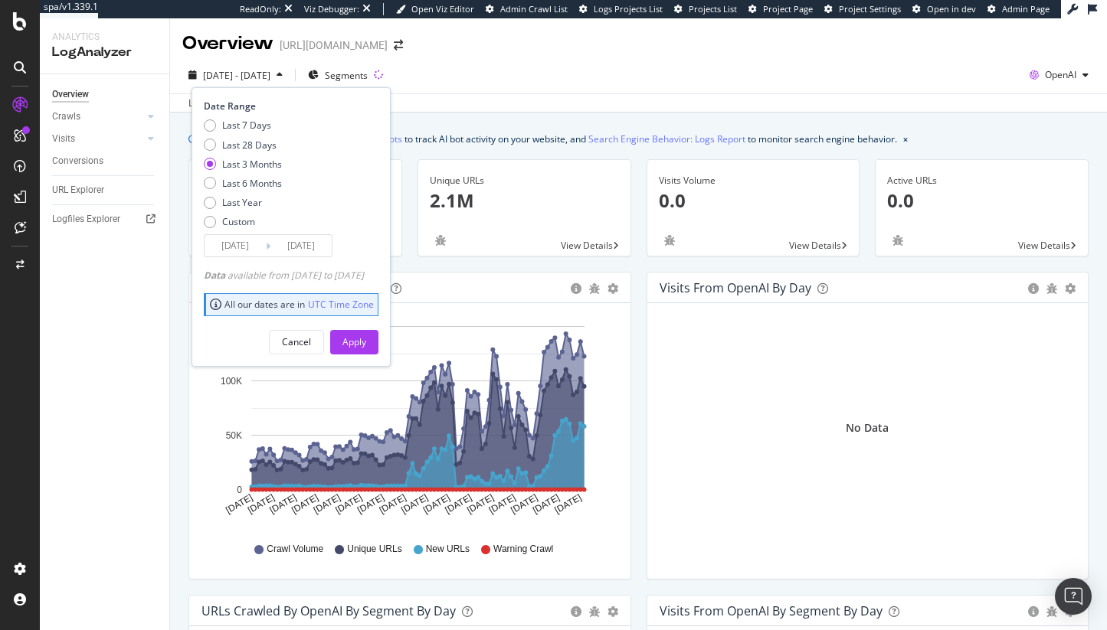
click at [476, 274] on div "URLs Crawled by OpenAI by day Area Table" at bounding box center [409, 288] width 441 height 31
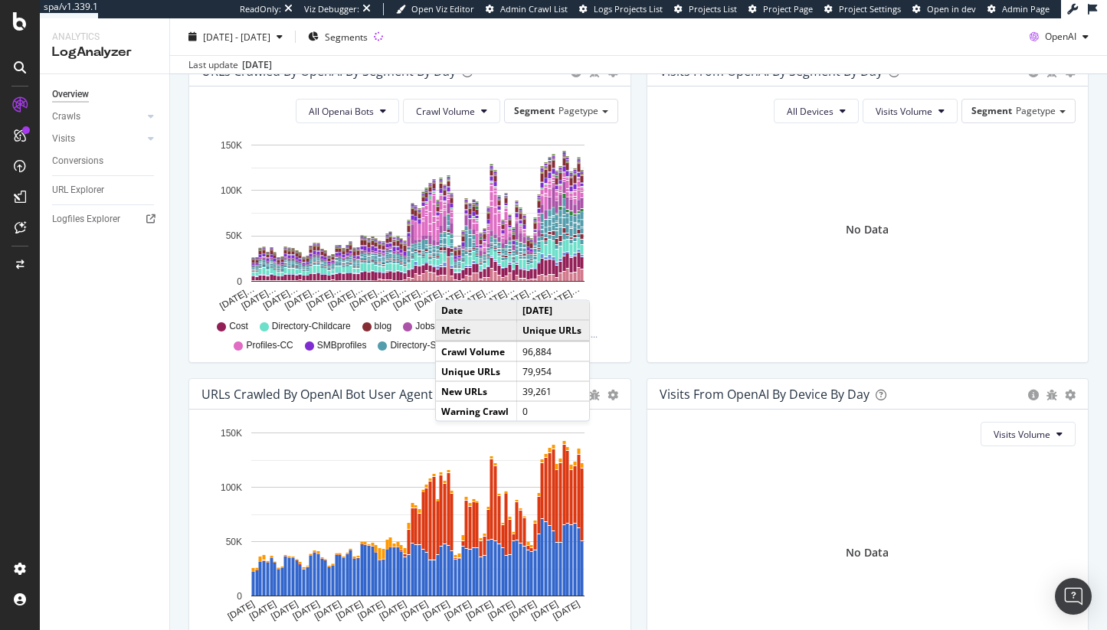
scroll to position [665, 0]
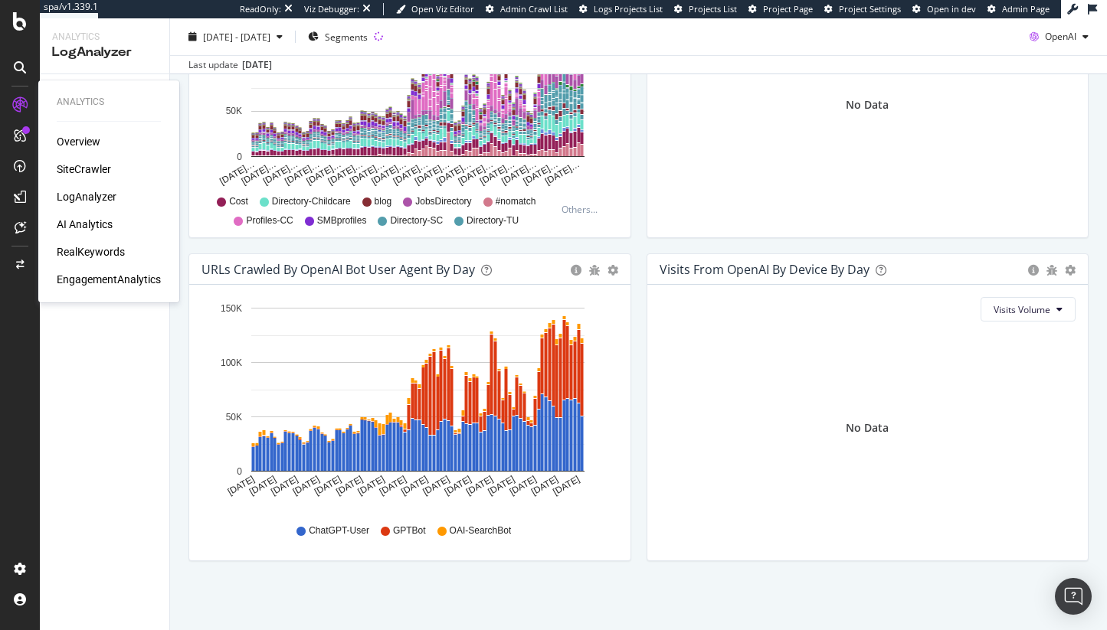
click at [97, 249] on div "RealKeywords" at bounding box center [91, 251] width 68 height 15
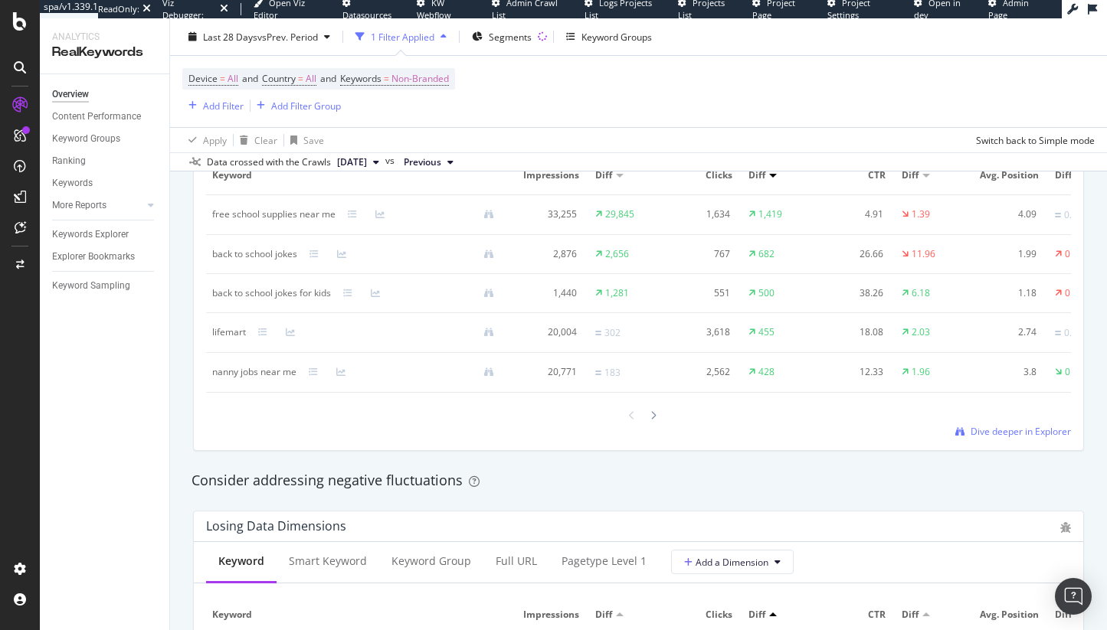
scroll to position [1331, 0]
